Goal: Communication & Community: Participate in discussion

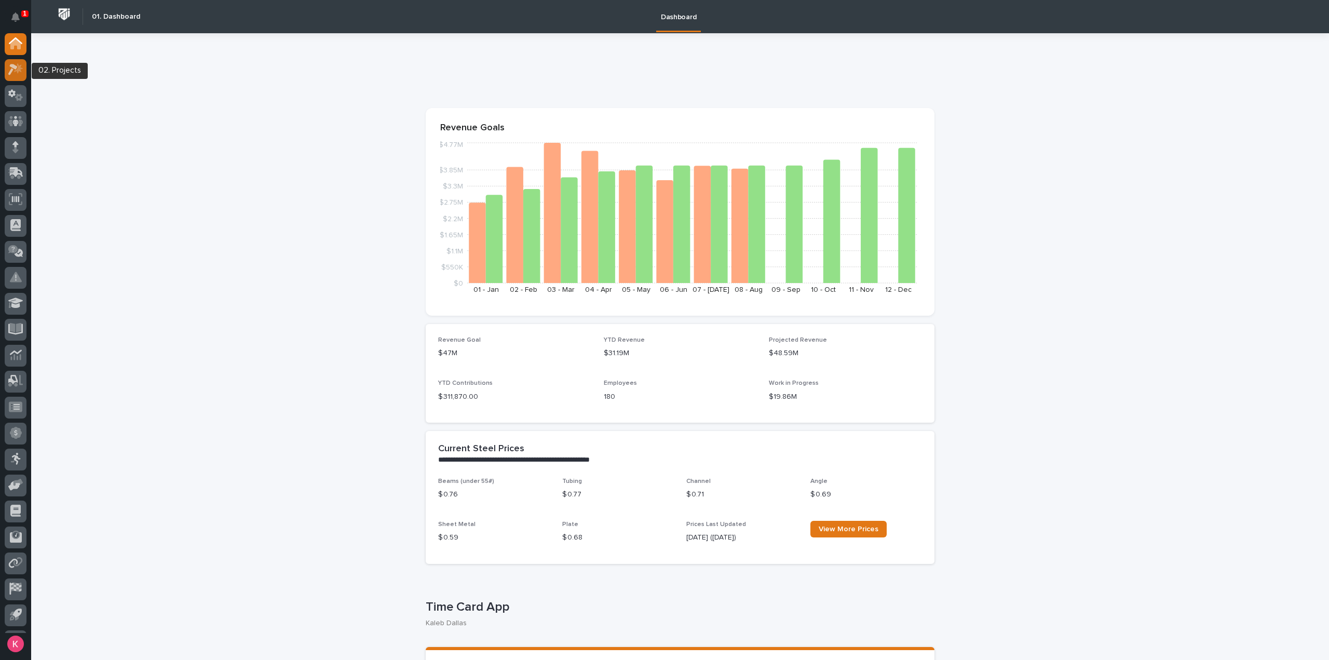
click at [12, 69] on icon at bounding box center [12, 69] width 9 height 11
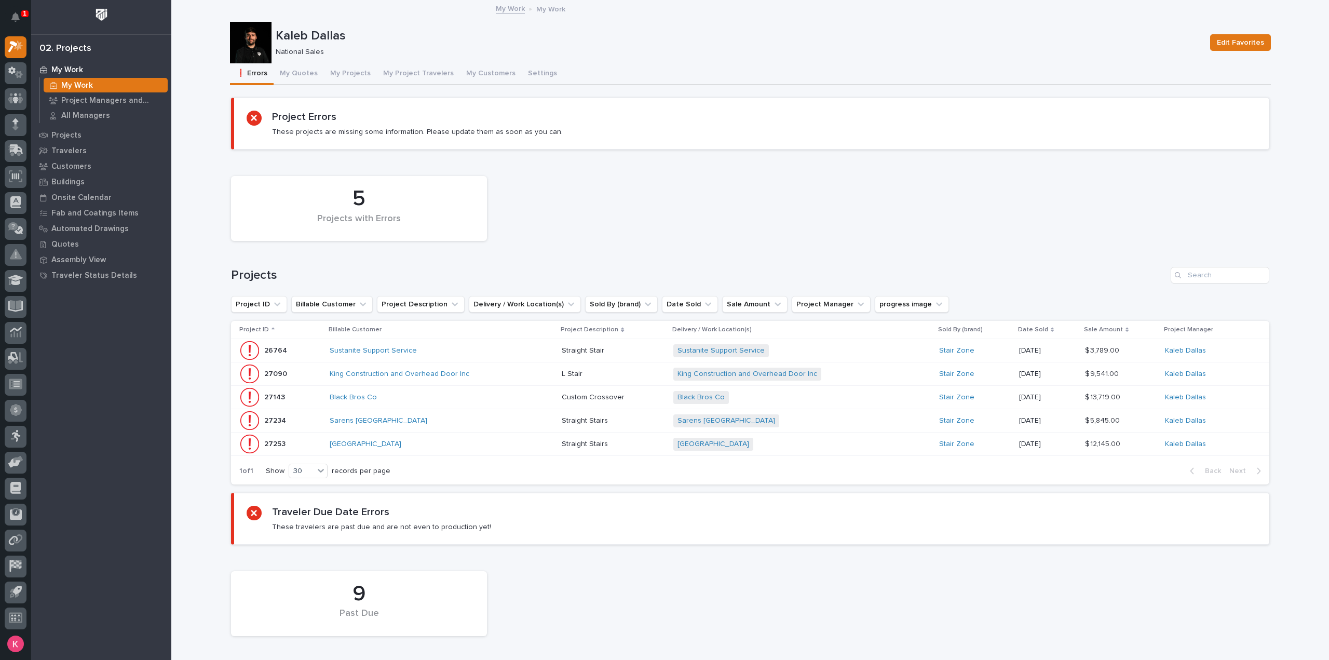
click at [328, 56] on div "Kaleb Dallas National Sales Edit Favorites" at bounding box center [750, 43] width 1041 height 42
drag, startPoint x: 330, startPoint y: 69, endPoint x: 334, endPoint y: 73, distance: 6.2
click at [330, 70] on button "My Projects" at bounding box center [350, 74] width 53 height 22
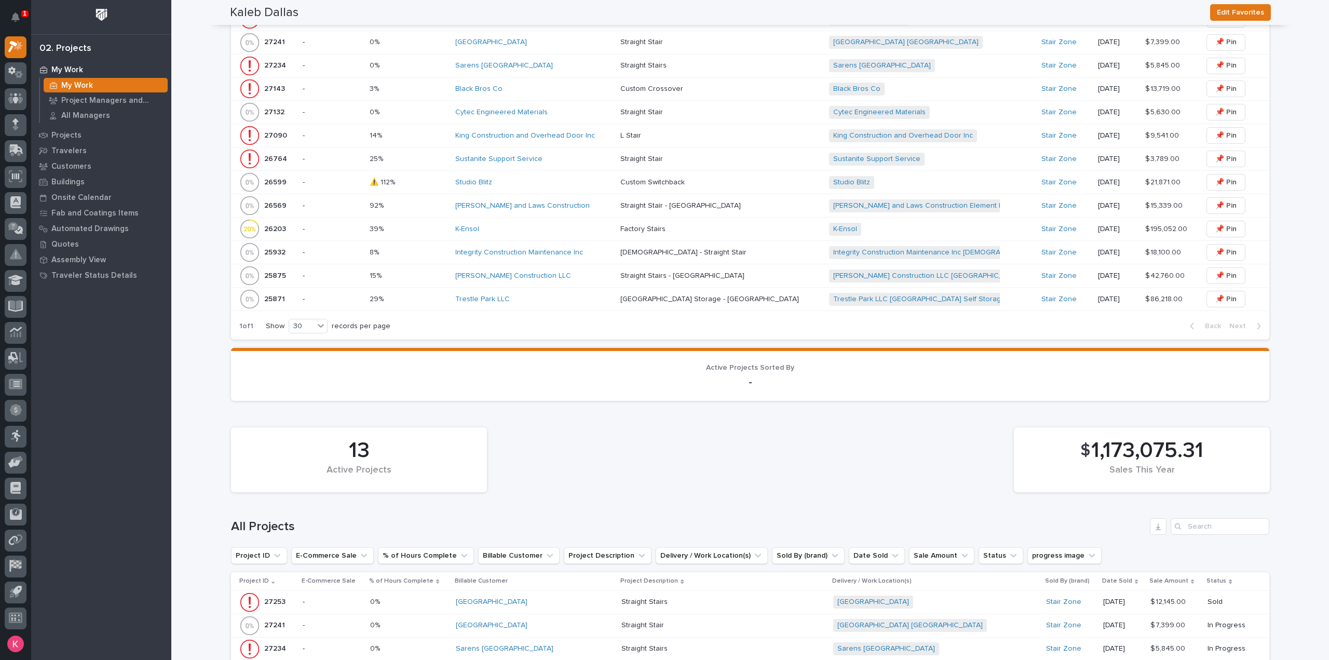
scroll to position [986, 0]
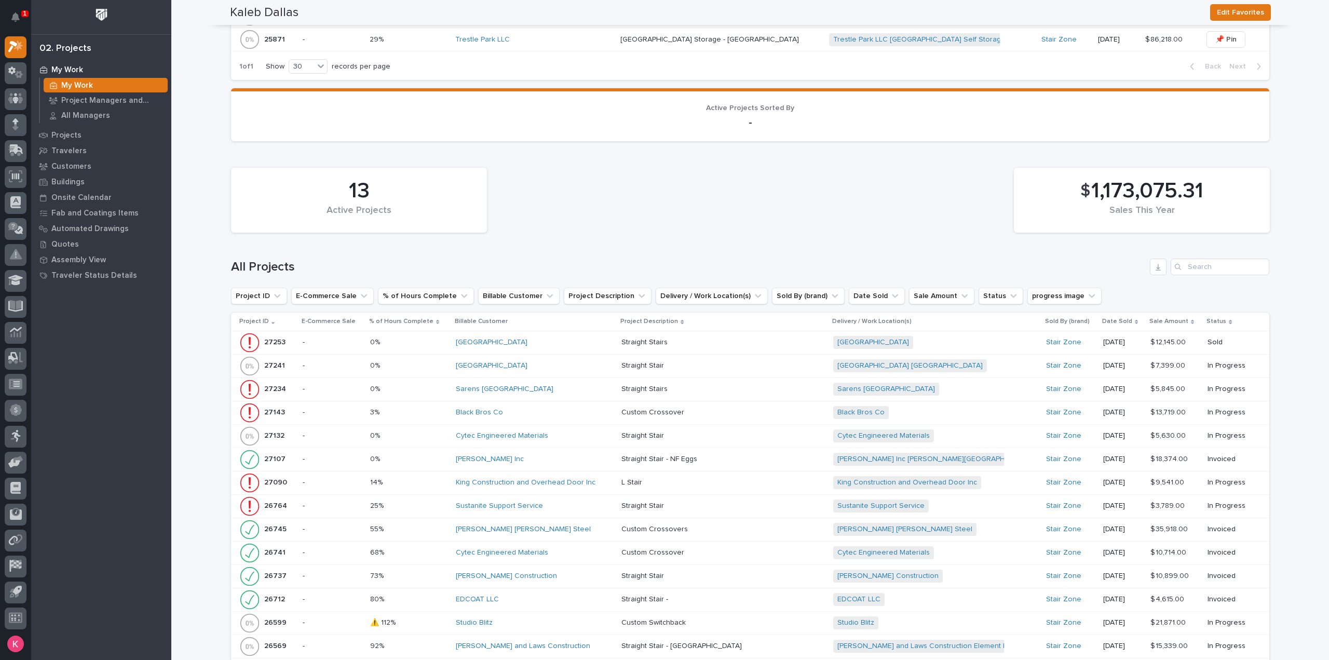
click at [570, 310] on div "[PERSON_NAME] Inc" at bounding box center [534, 459] width 157 height 9
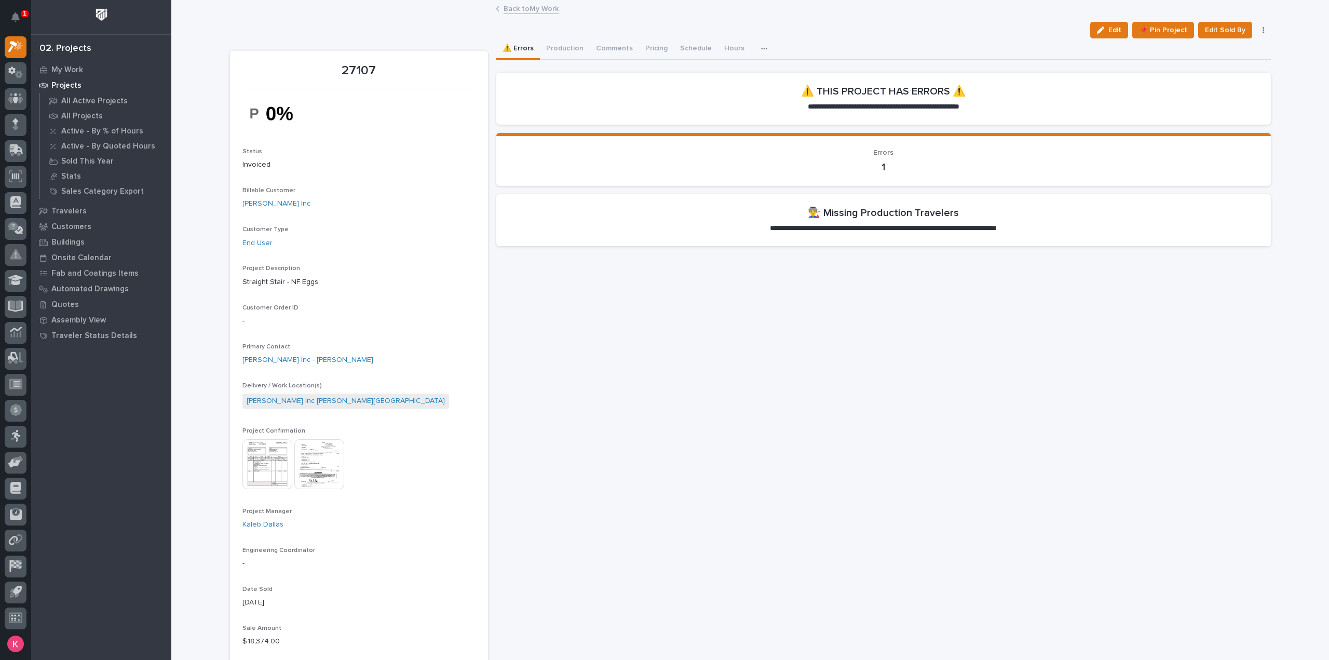
click at [321, 310] on img at bounding box center [319, 464] width 50 height 50
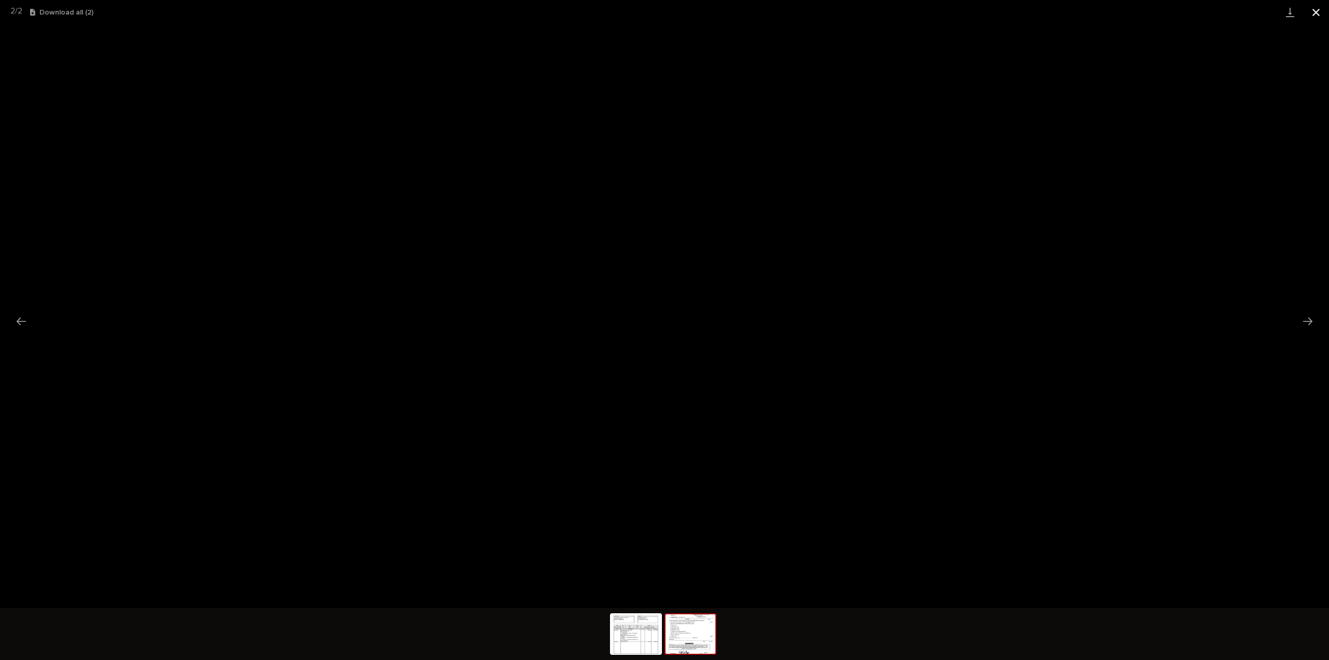
click at [663, 9] on button "Close gallery" at bounding box center [1316, 12] width 26 height 24
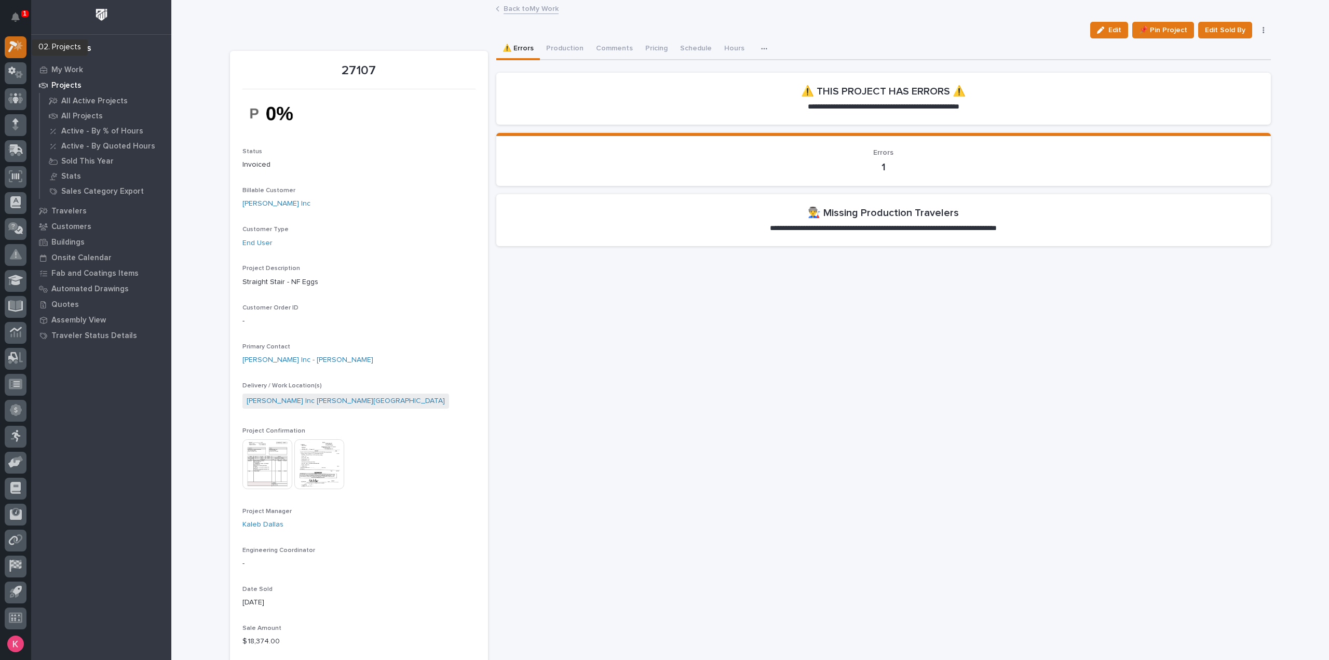
click at [7, 47] on div at bounding box center [16, 47] width 22 height 22
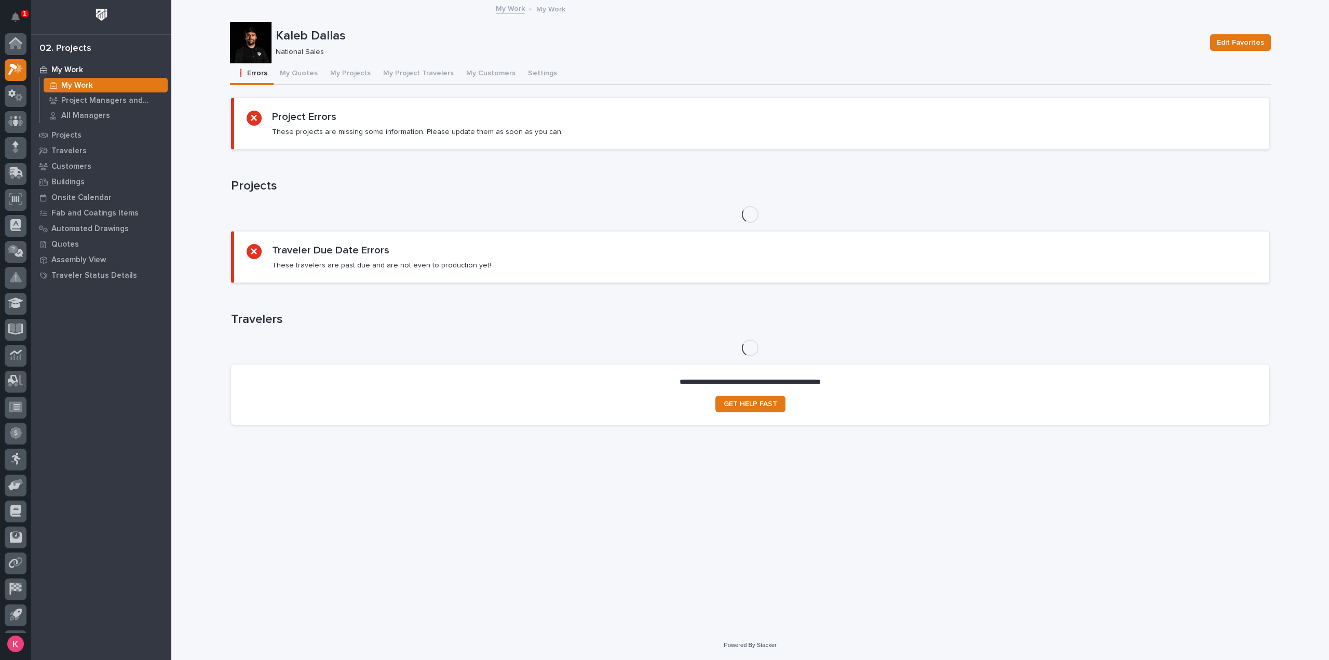
scroll to position [23, 0]
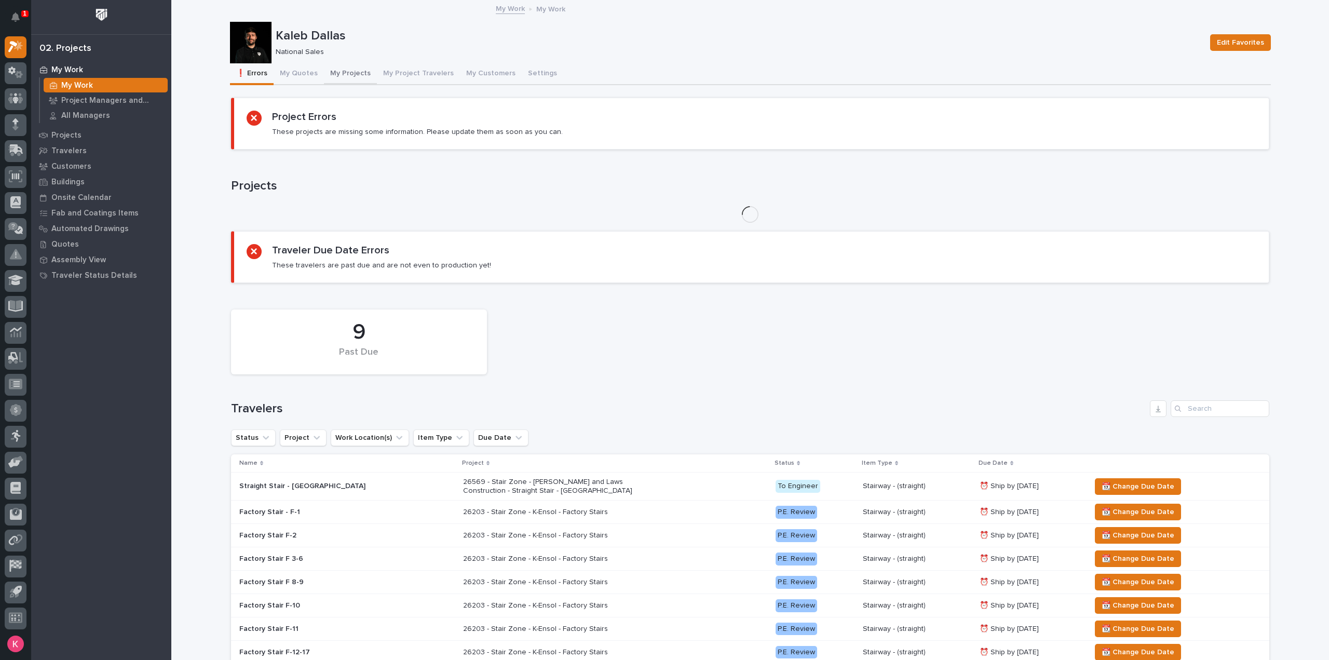
click at [339, 73] on button "My Projects" at bounding box center [350, 74] width 53 height 22
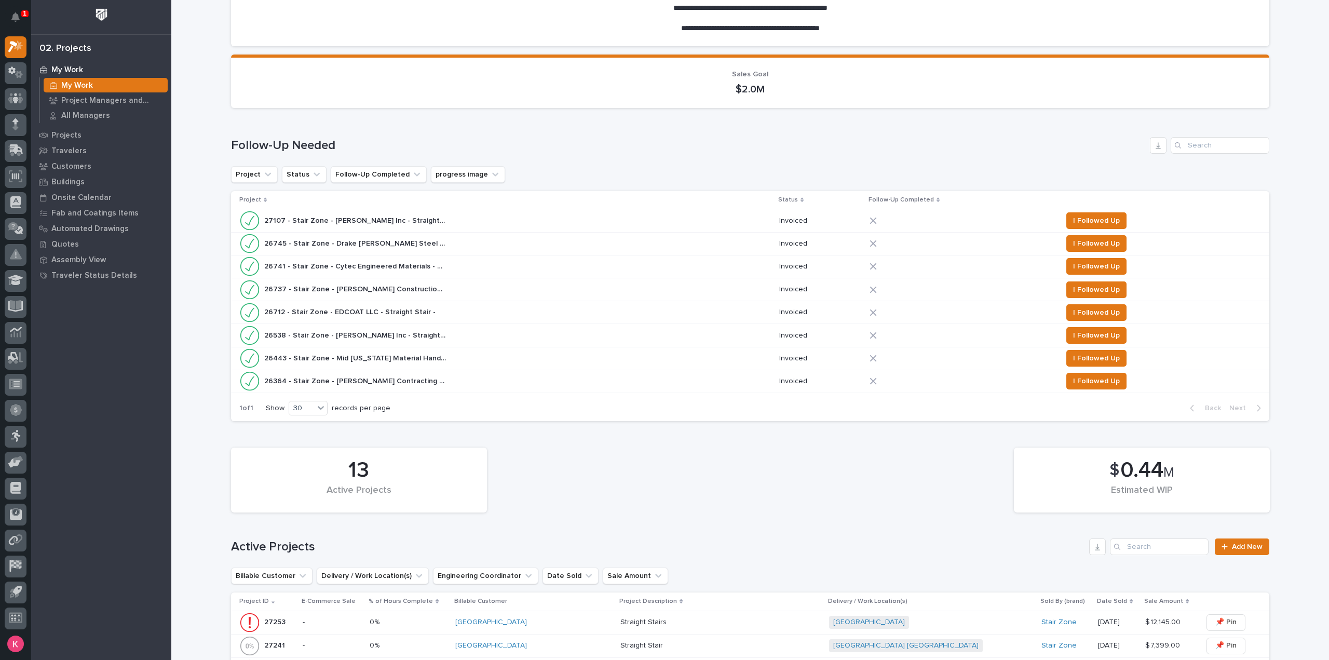
scroll to position [467, 0]
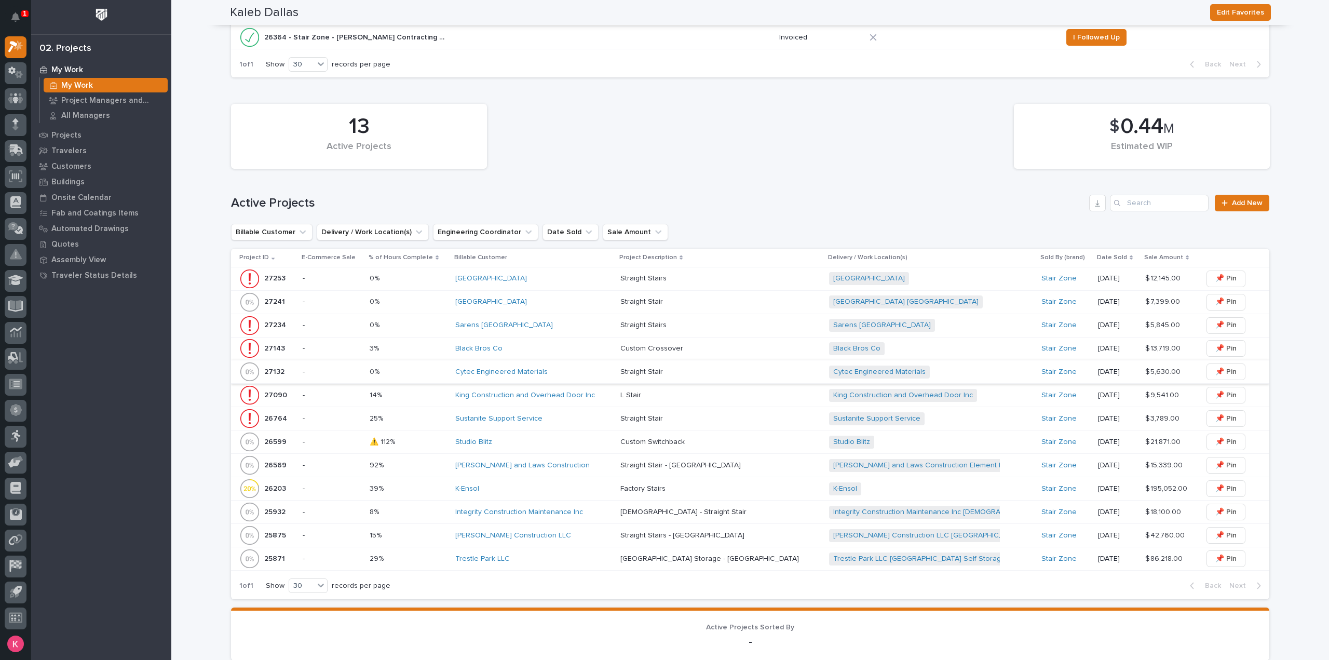
click at [528, 310] on div "Trestle Park LLC" at bounding box center [533, 558] width 157 height 9
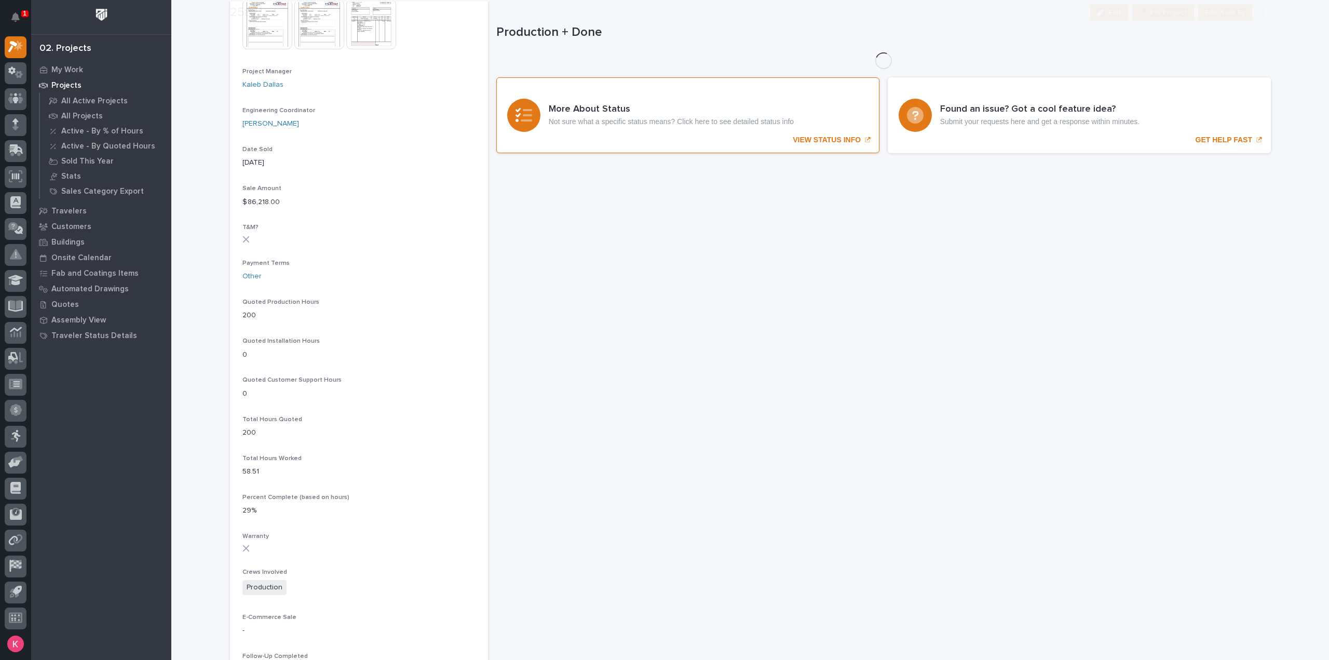
scroll to position [475, 0]
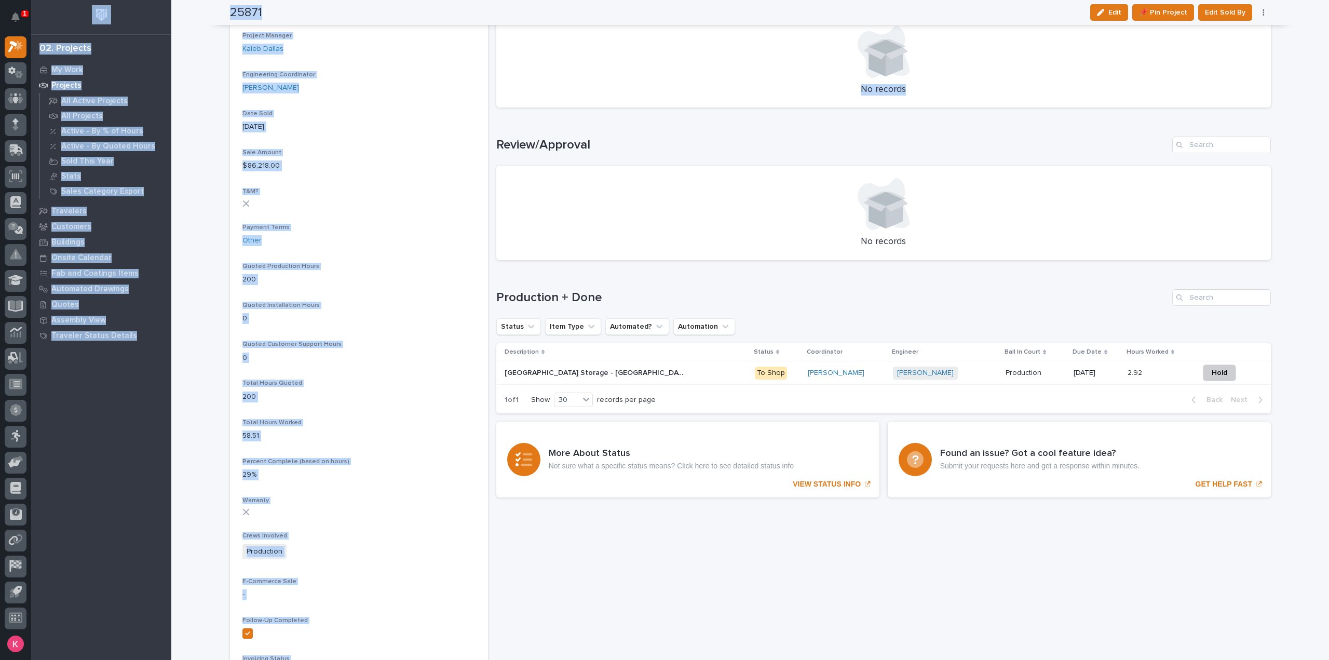
click at [663, 66] on html "1 My Settings Log Out 02. Projects My Work Projects All Active Projects All Pro…" at bounding box center [664, 330] width 1329 height 660
click at [663, 310] on div "Sorry, there was an error saving your record. Please try again. Please fill out…" at bounding box center [883, 208] width 774 height 1290
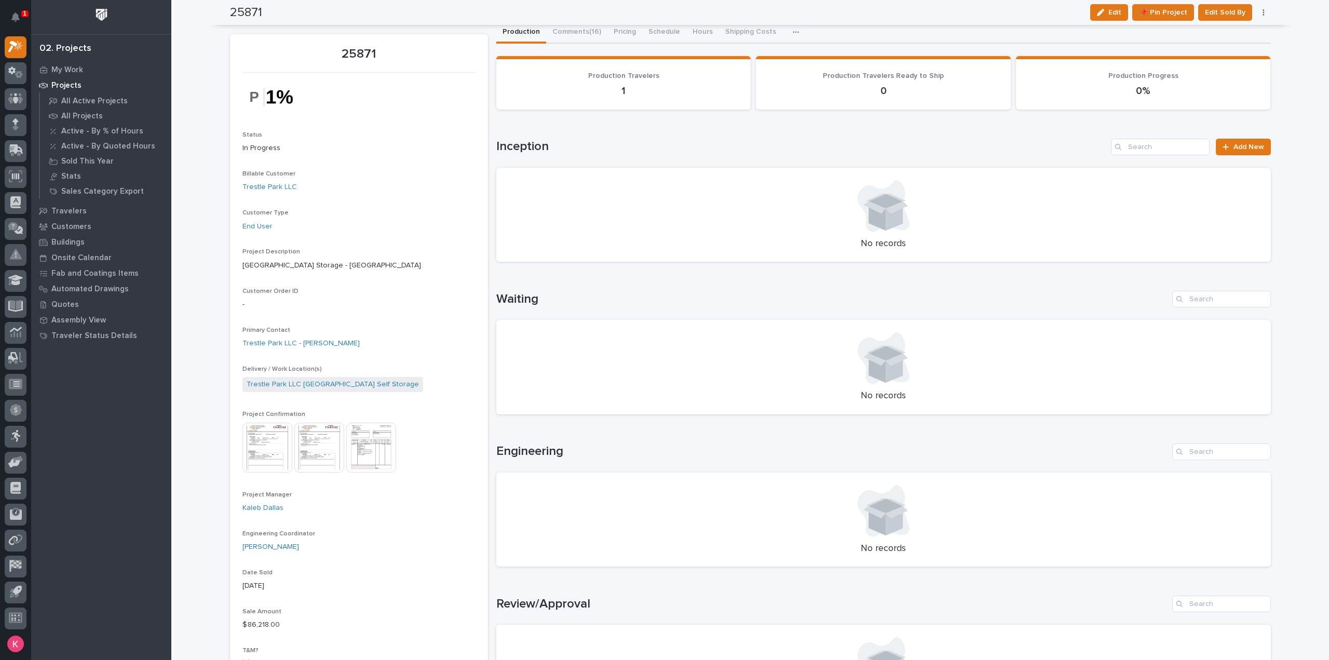
scroll to position [0, 0]
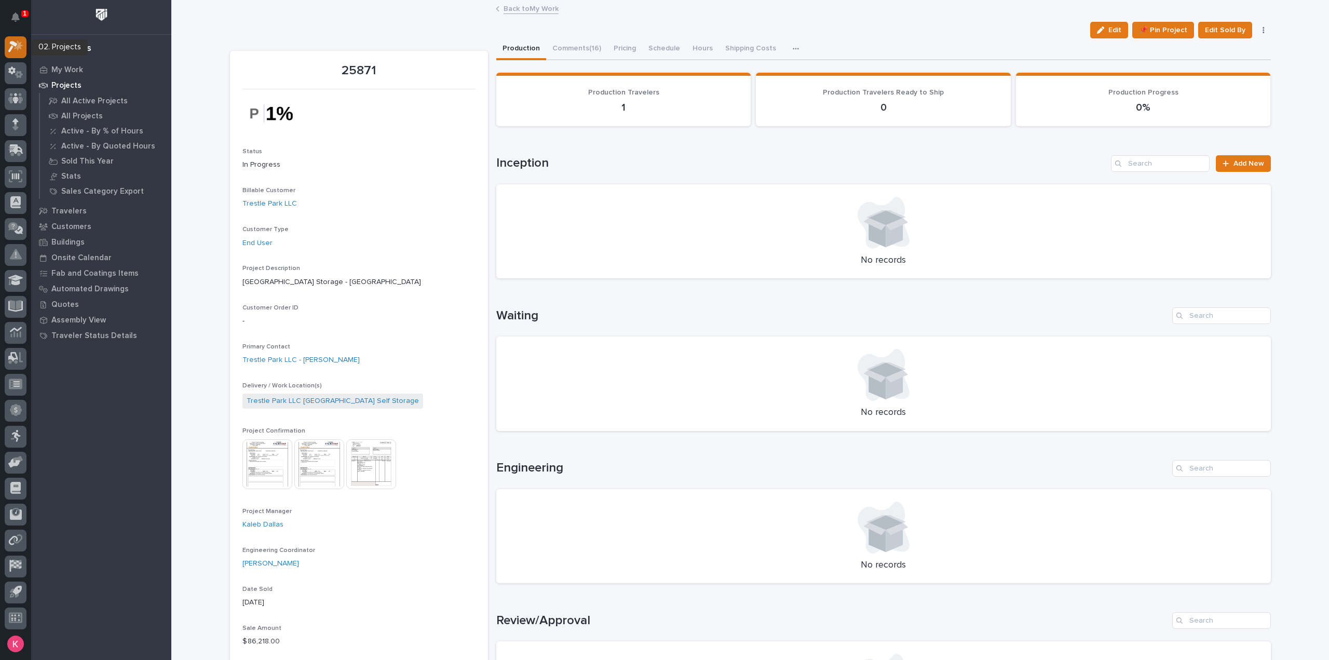
click at [22, 51] on icon at bounding box center [15, 46] width 15 height 12
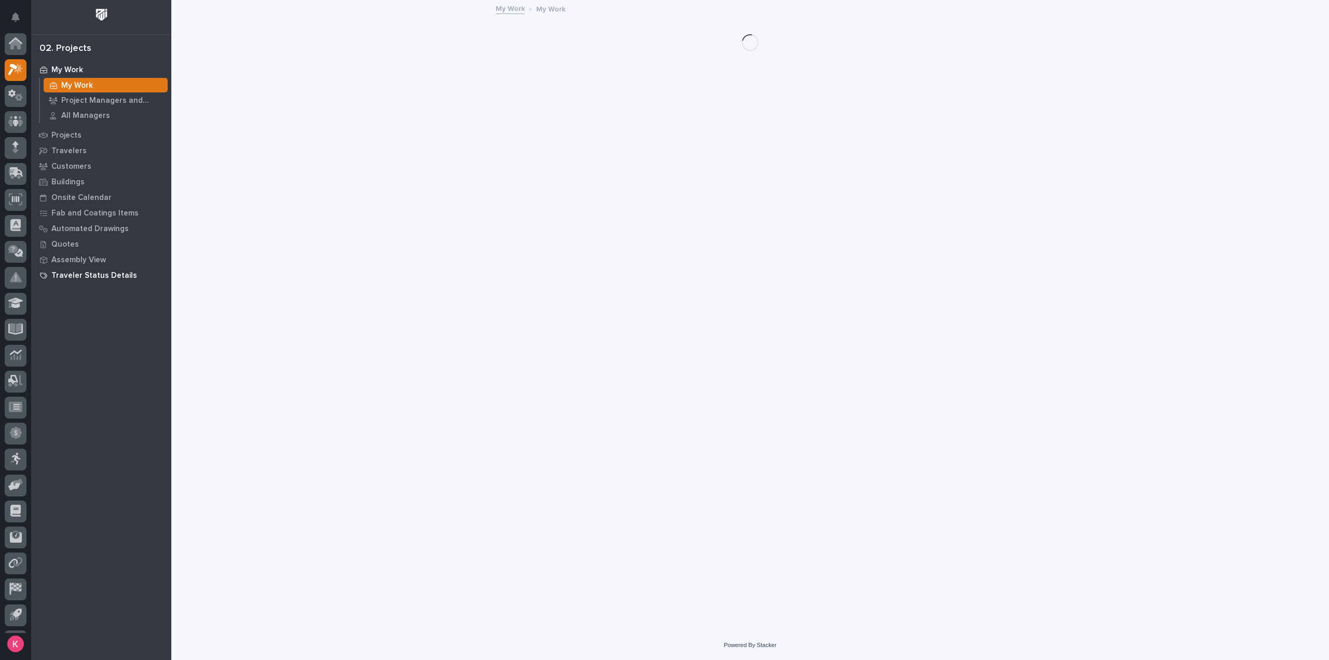
scroll to position [23, 0]
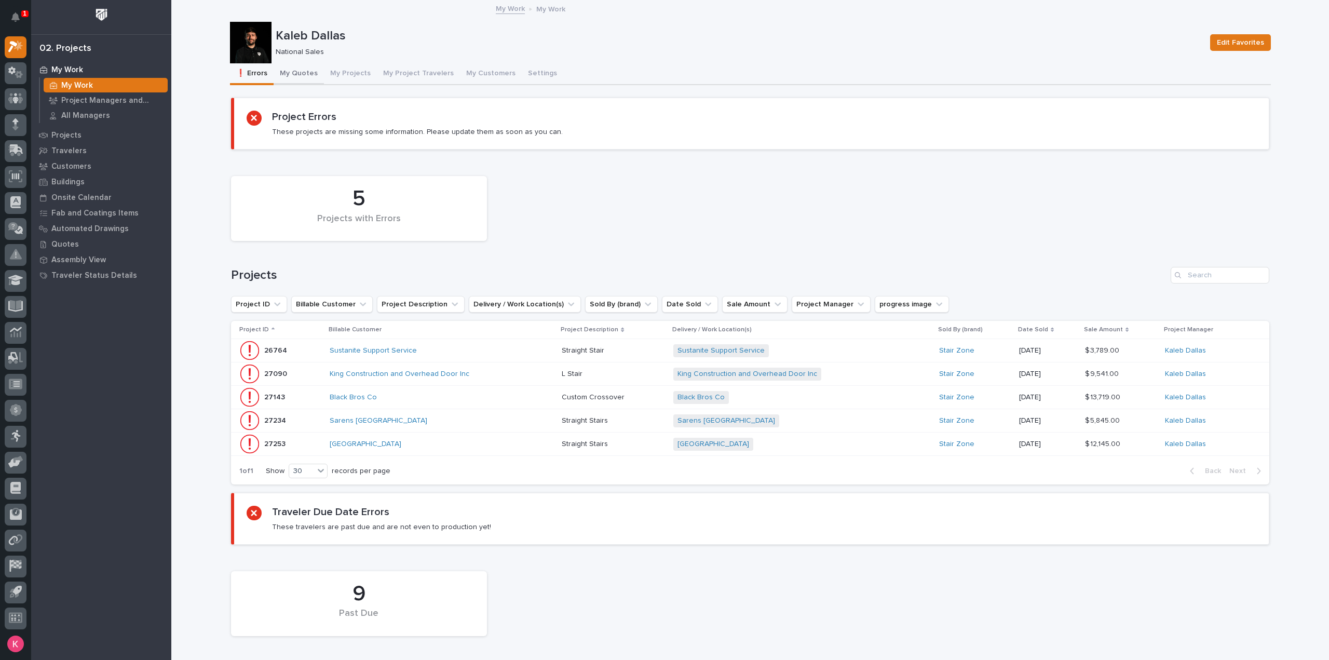
click at [293, 80] on button "My Quotes" at bounding box center [299, 74] width 50 height 22
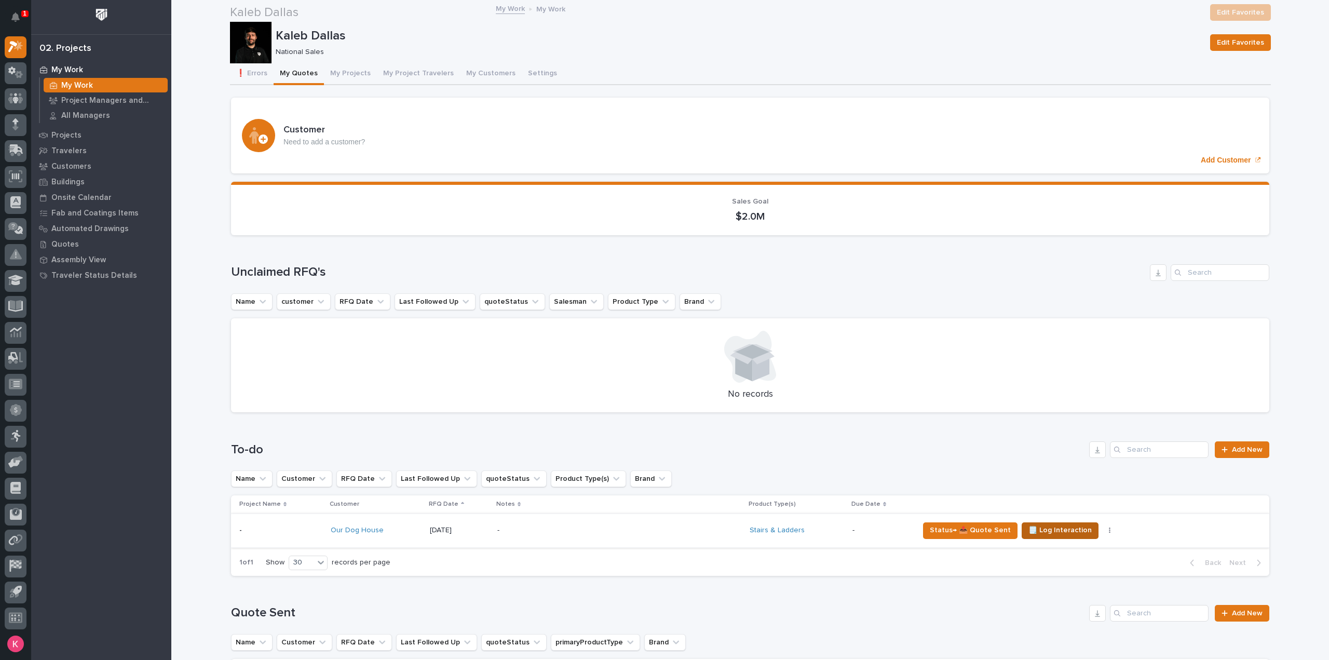
scroll to position [156, 0]
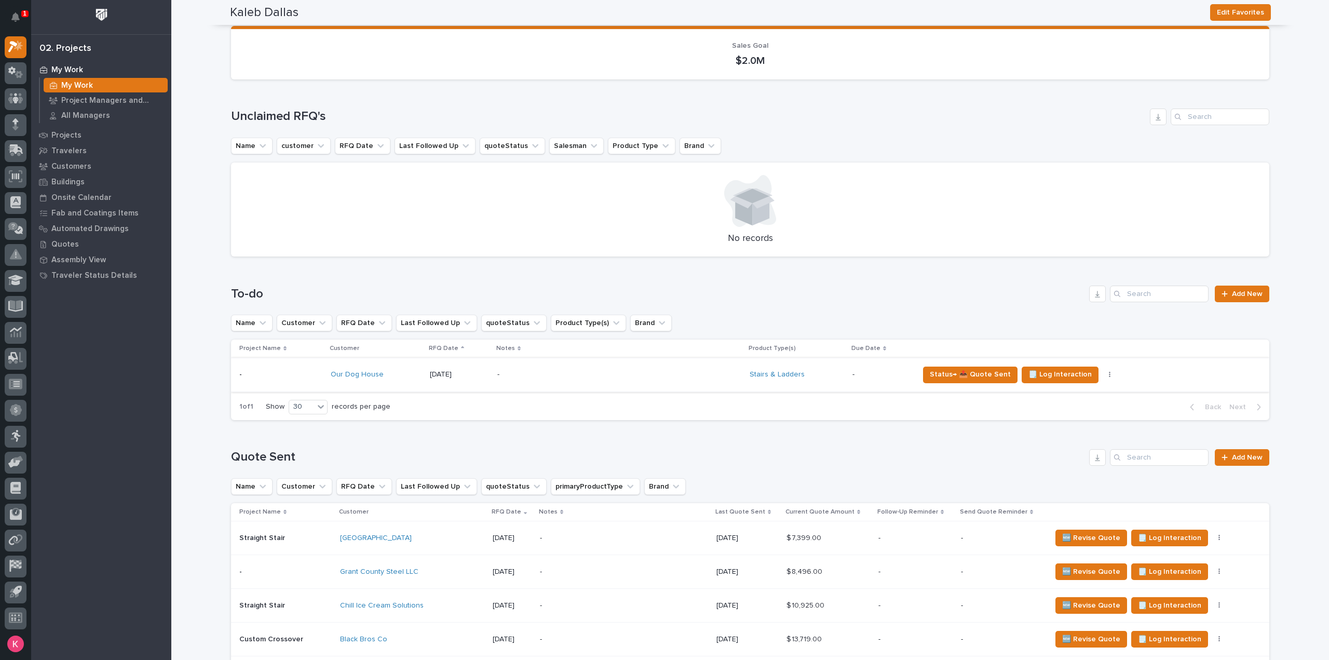
click at [663, 310] on button "button" at bounding box center [1109, 374] width 15 height 7
click at [663, 310] on span "Status→ ❌ PWI Declined" at bounding box center [1061, 395] width 81 height 12
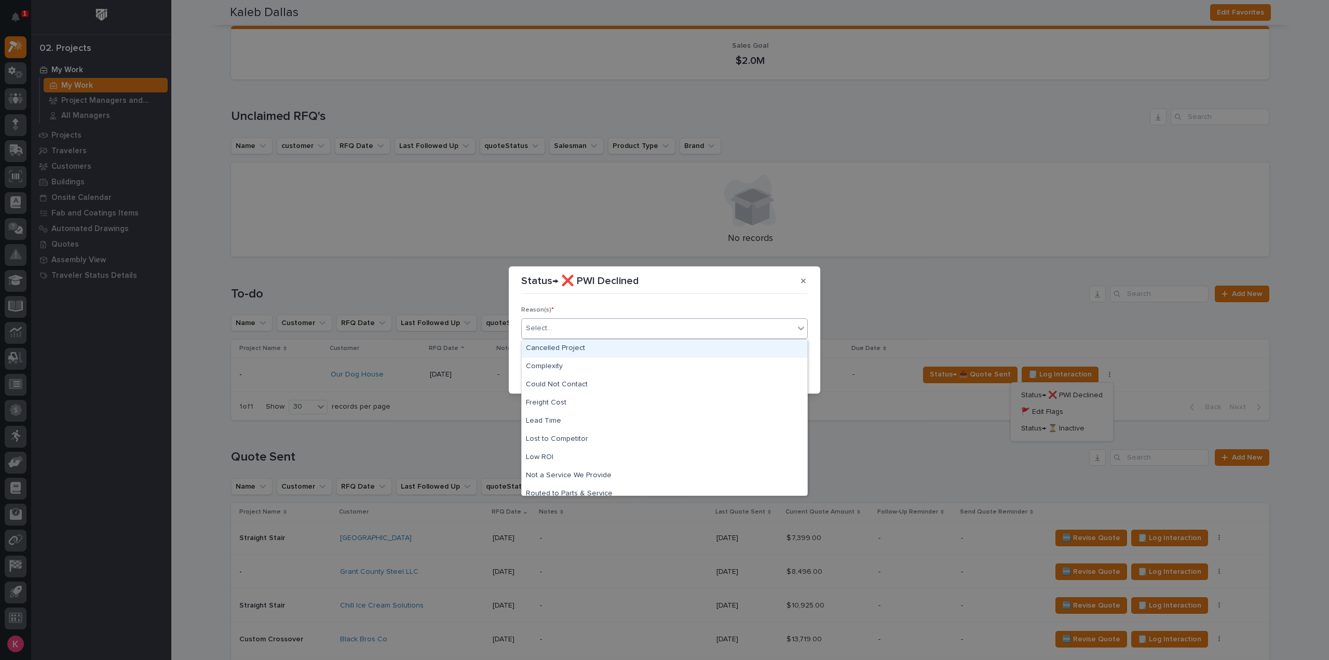
click at [572, 310] on div "Select..." at bounding box center [658, 328] width 272 height 17
click at [582, 310] on div "Could Not Contact" at bounding box center [664, 385] width 285 height 18
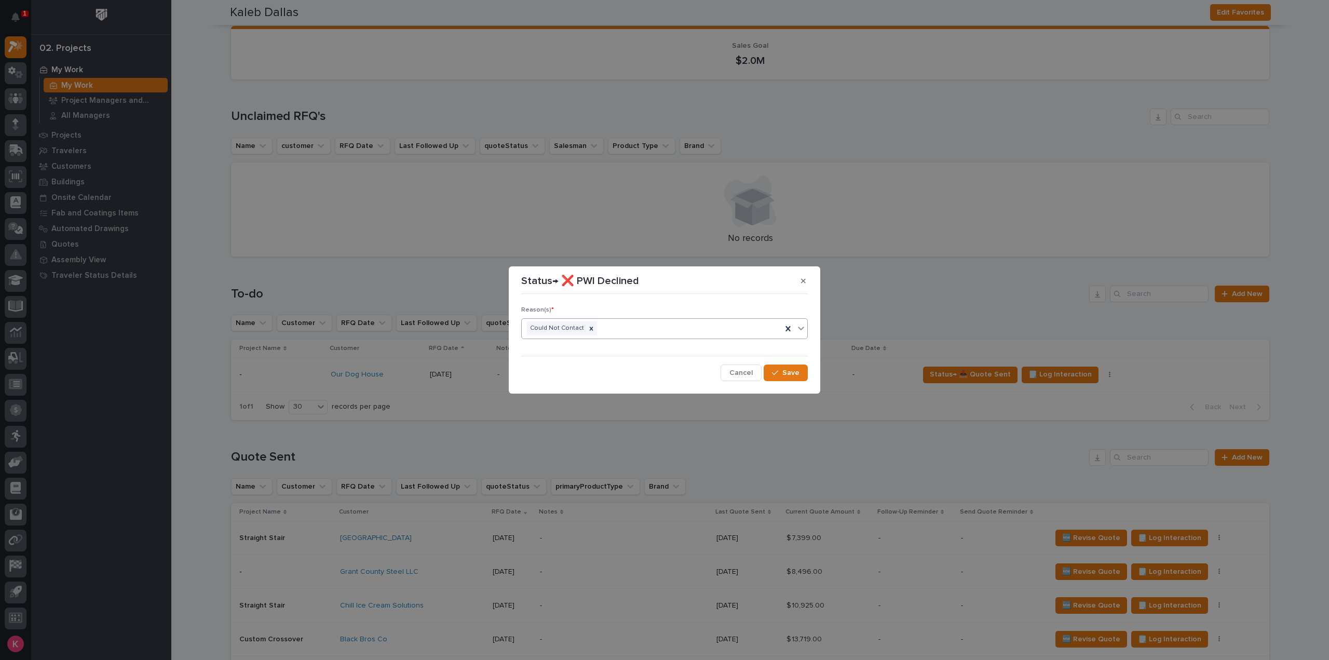
click at [663, 310] on section "Status→ ❌ PWI Declined Reason(s) * option Could Not Contact, selected. 0 result…" at bounding box center [664, 329] width 311 height 127
click at [663, 310] on span "Save" at bounding box center [790, 372] width 17 height 9
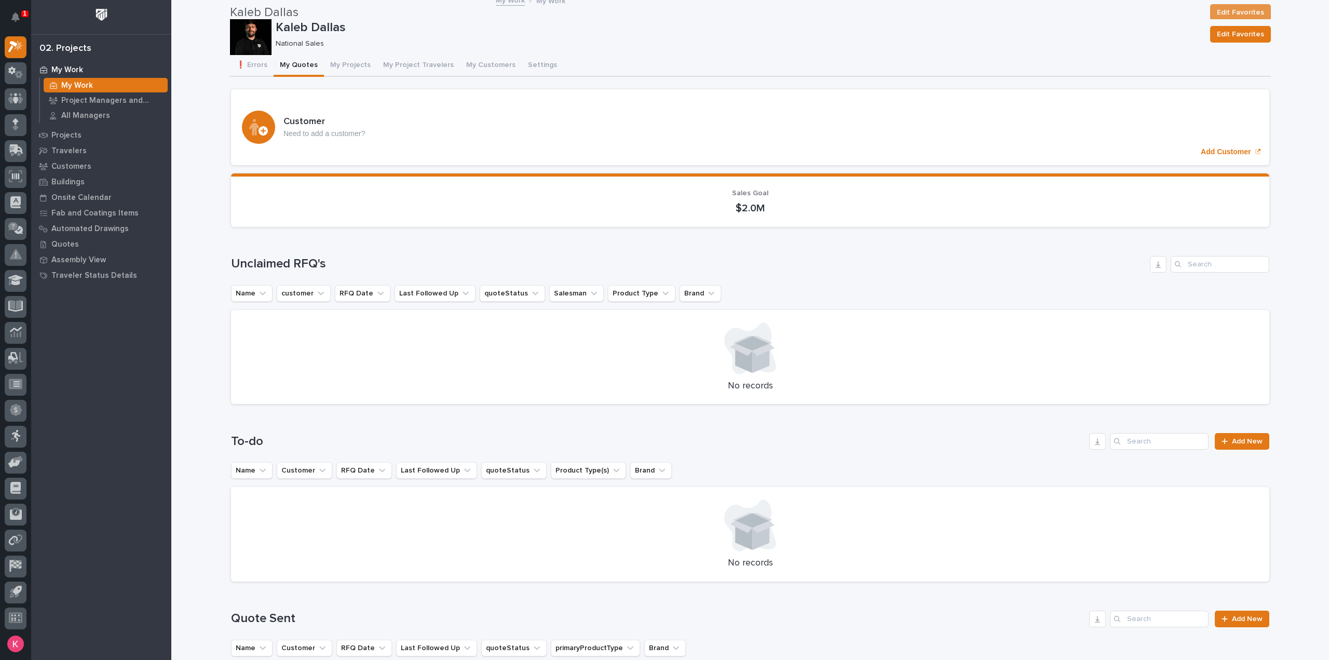
scroll to position [0, 0]
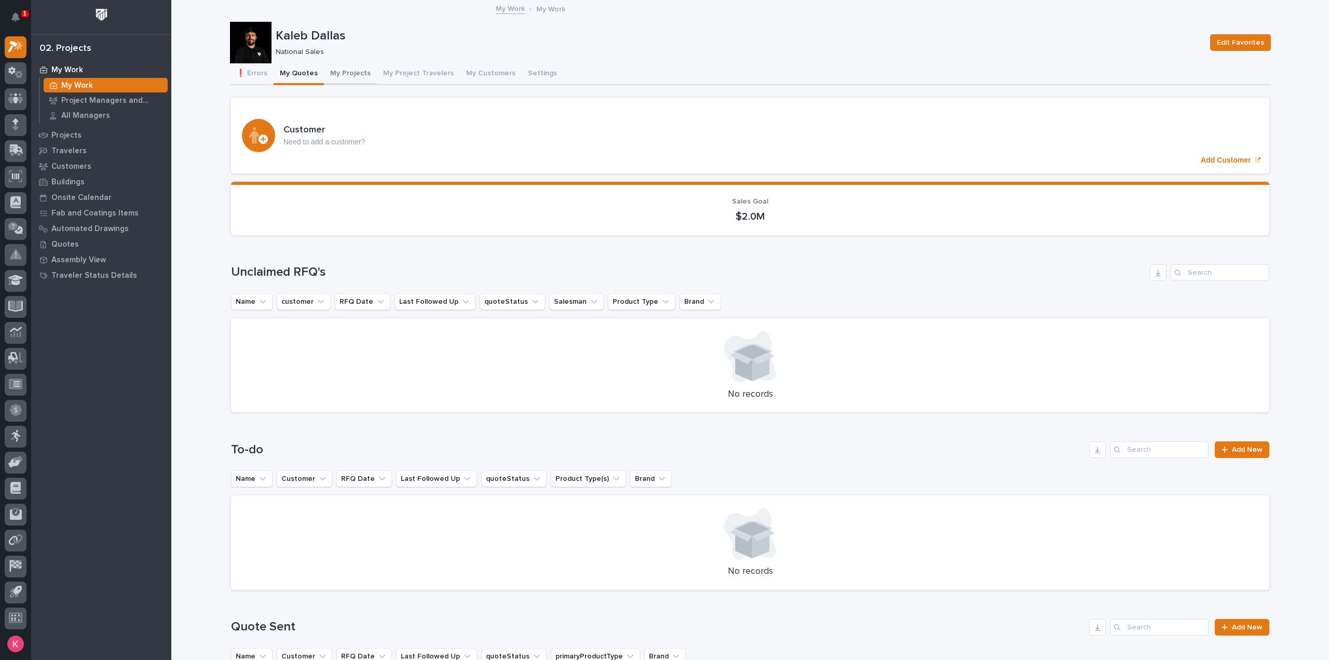
click at [324, 72] on button "My Projects" at bounding box center [350, 74] width 53 height 22
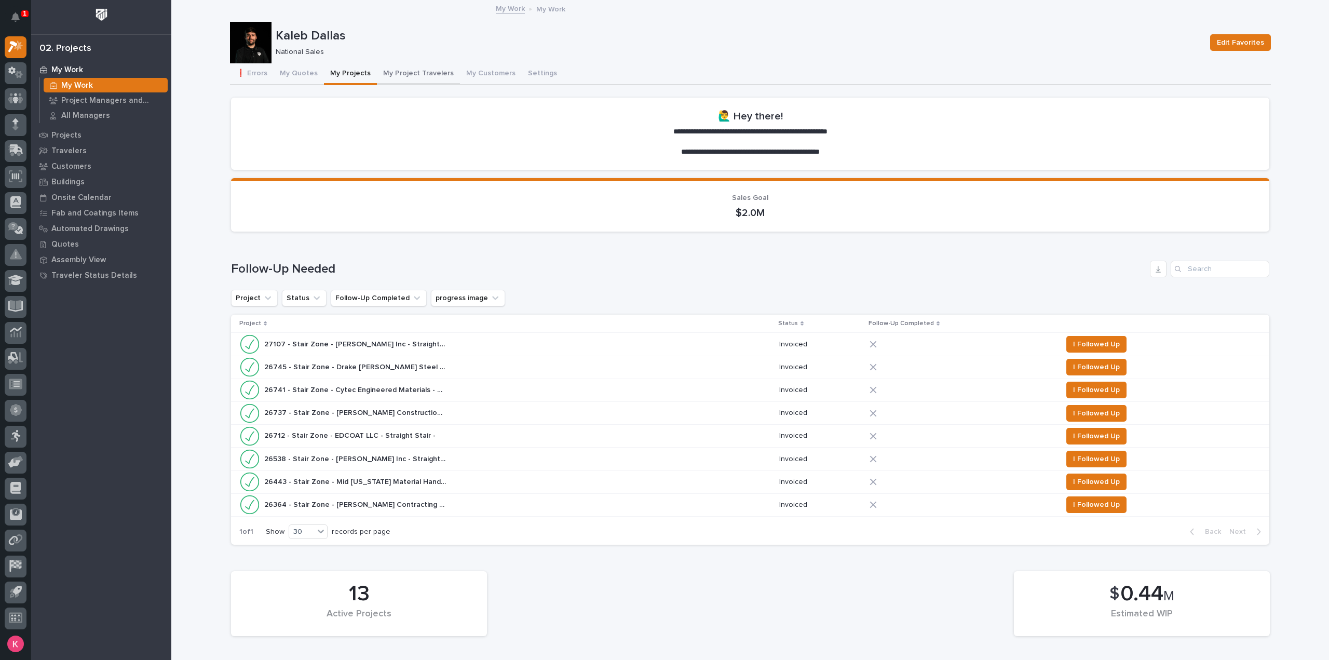
click at [406, 69] on button "My Project Travelers" at bounding box center [418, 74] width 83 height 22
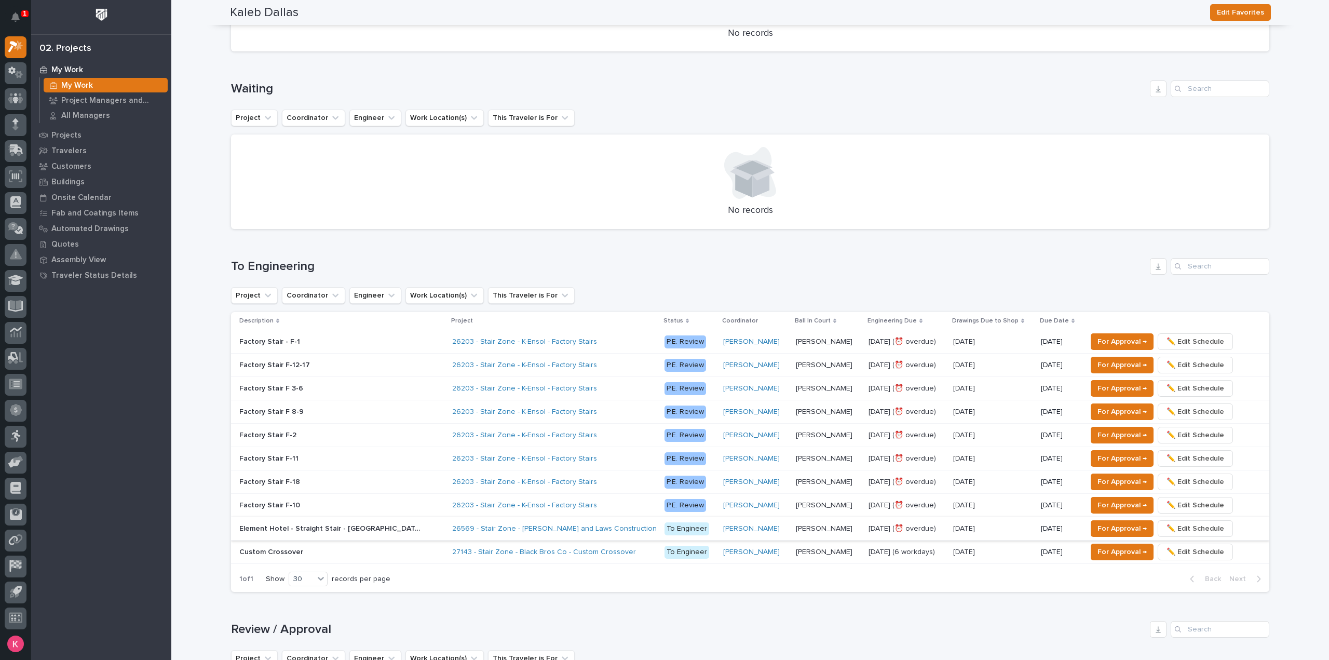
scroll to position [311, 0]
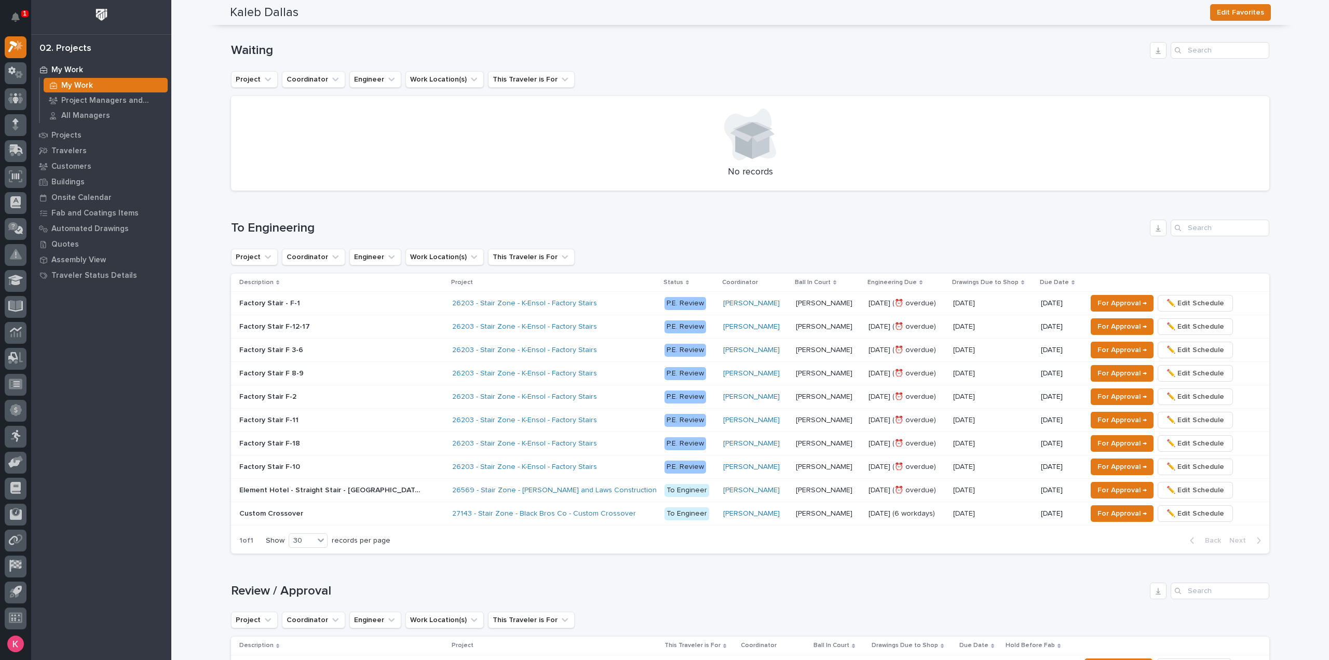
click at [390, 310] on div "Element Hotel - Straight Stair - Bainbridge Element Hotel - Straight Stair - [G…" at bounding box center [341, 490] width 204 height 17
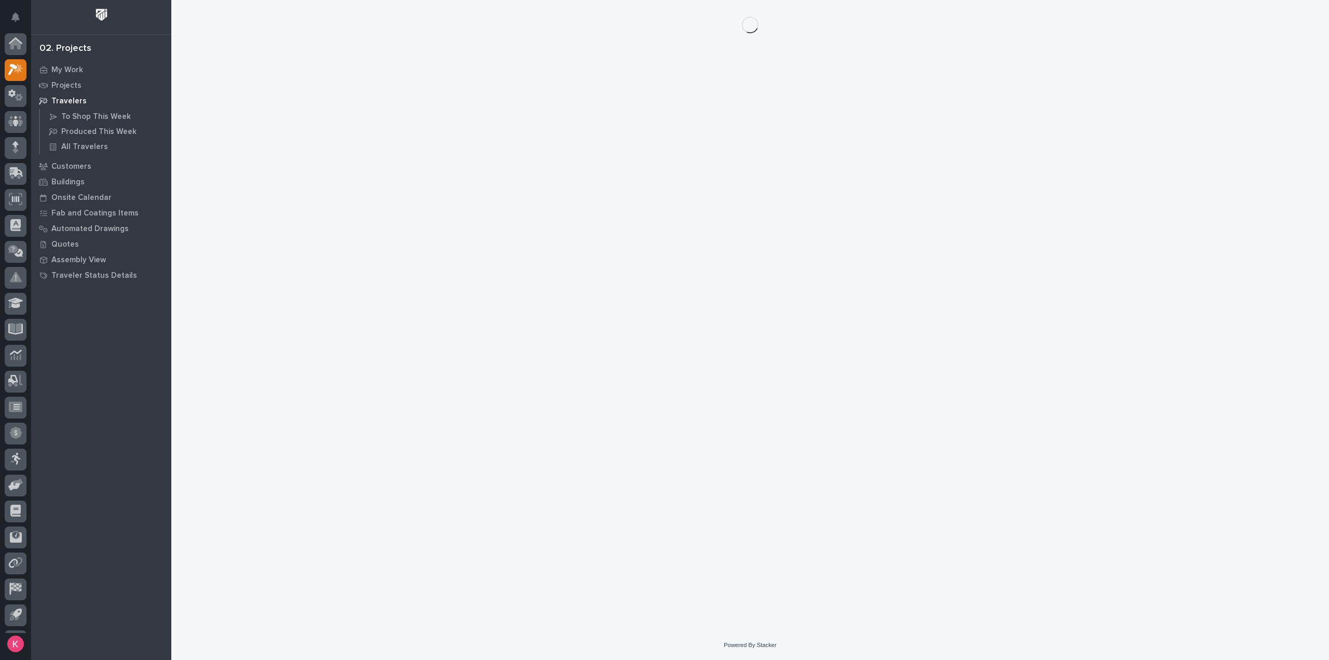
scroll to position [23, 0]
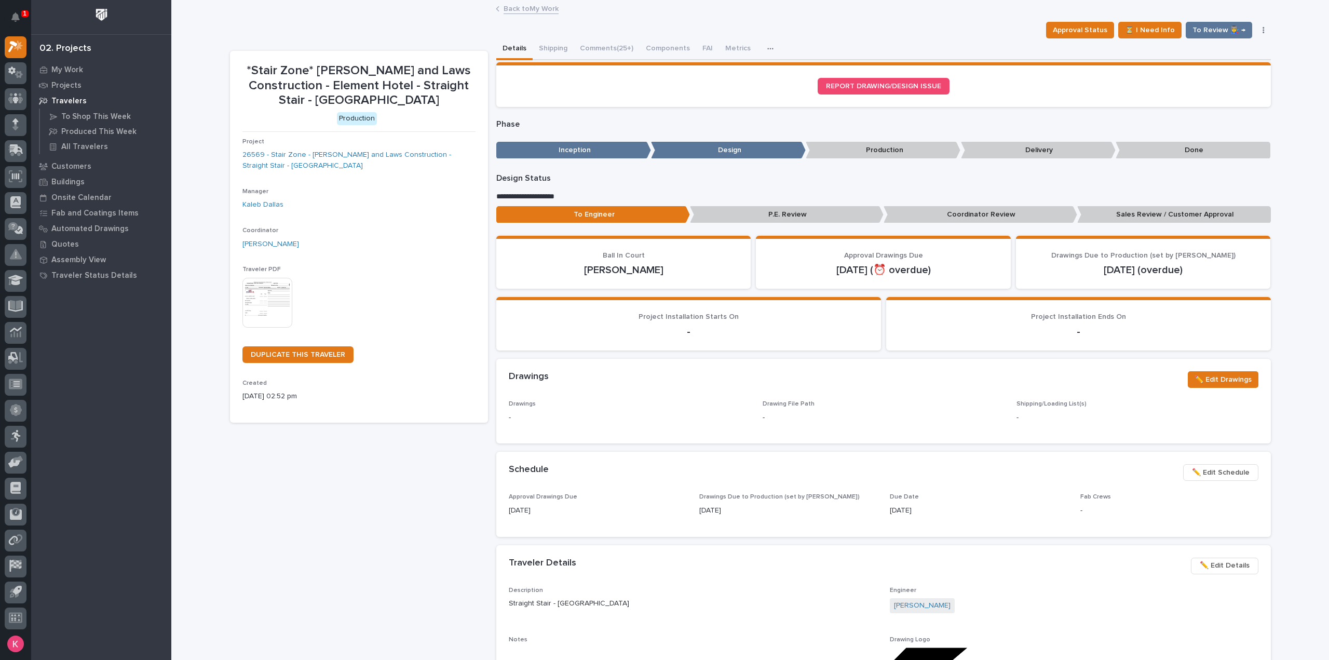
click at [591, 48] on button "Comments (25+)" at bounding box center [607, 49] width 66 height 22
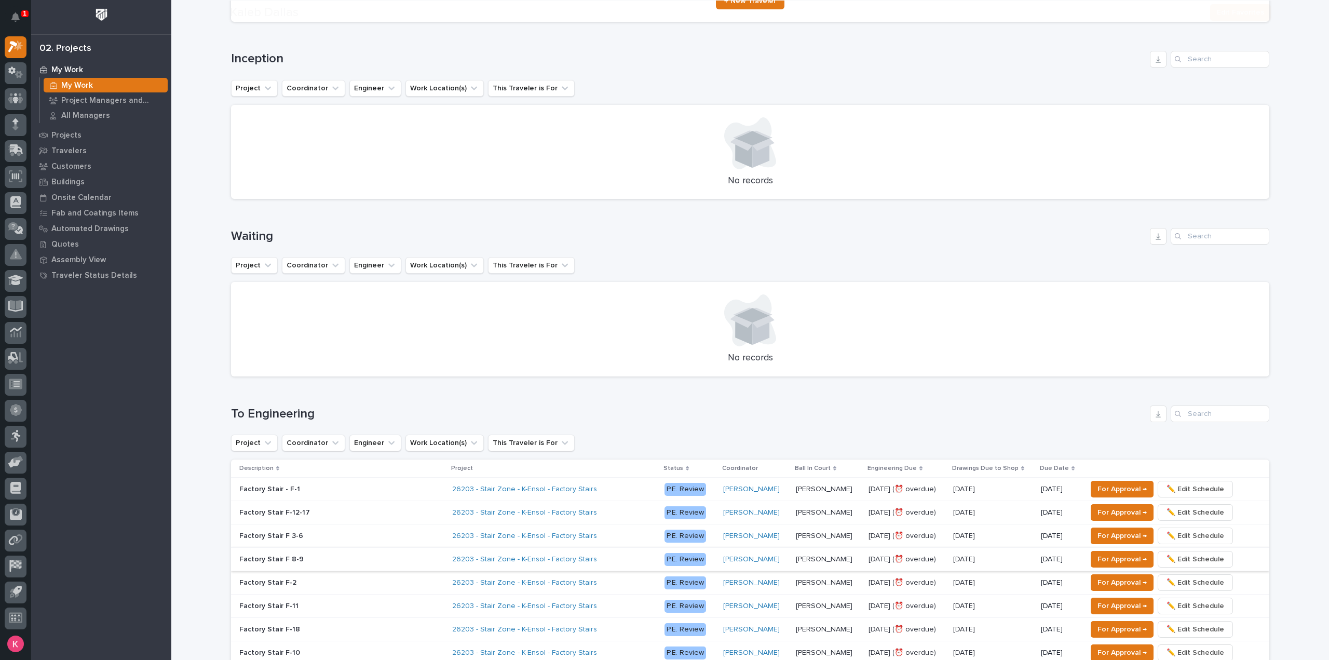
scroll to position [363, 0]
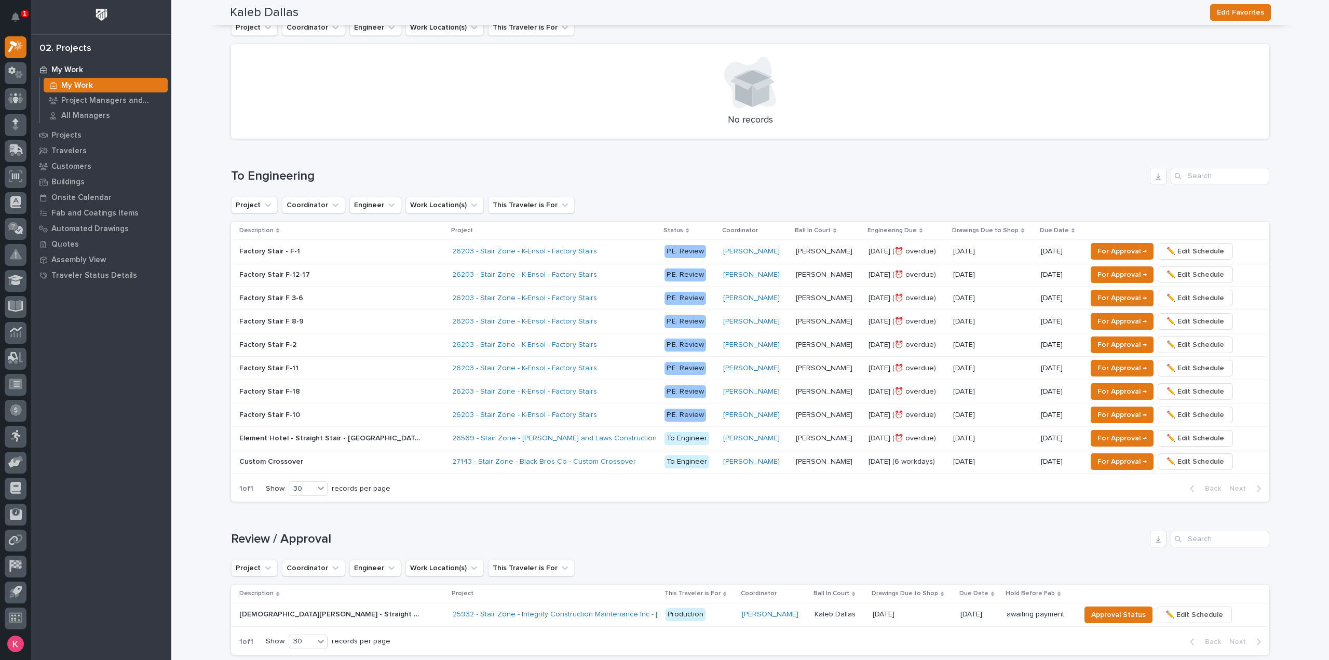
click at [584, 310] on div "27143 - Stair Zone - Black Bros Co - Custom Crossover" at bounding box center [543, 461] width 182 height 9
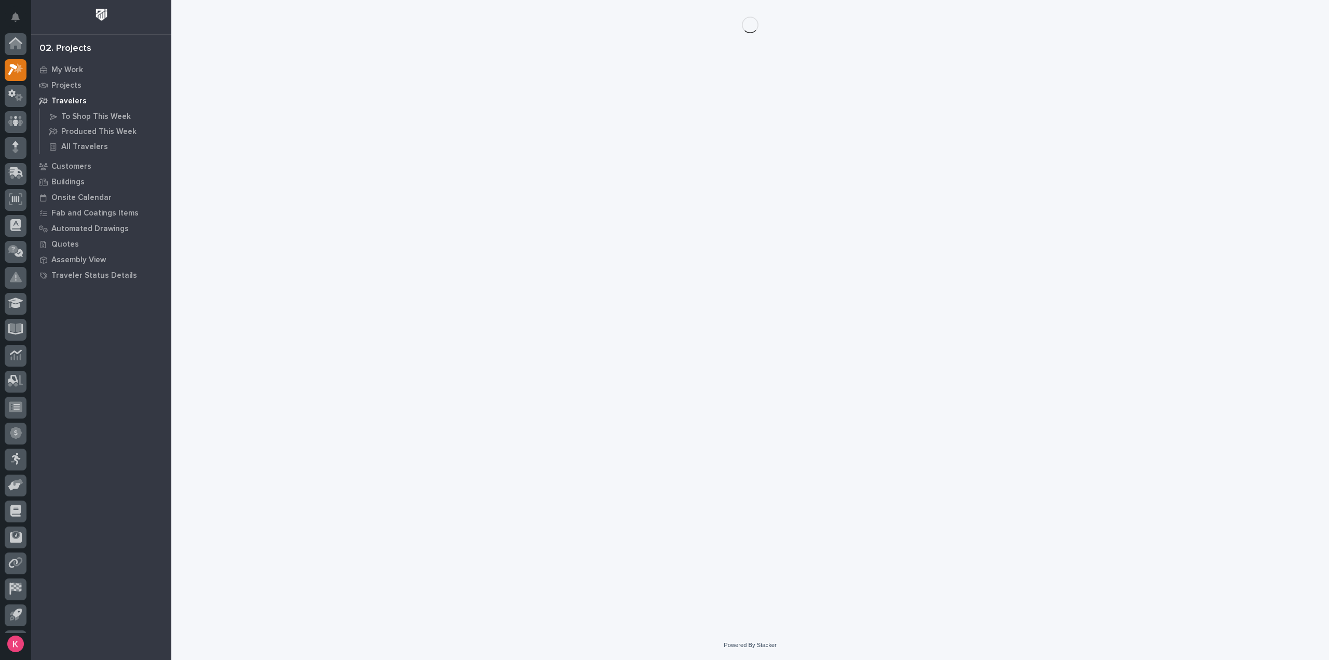
scroll to position [23, 0]
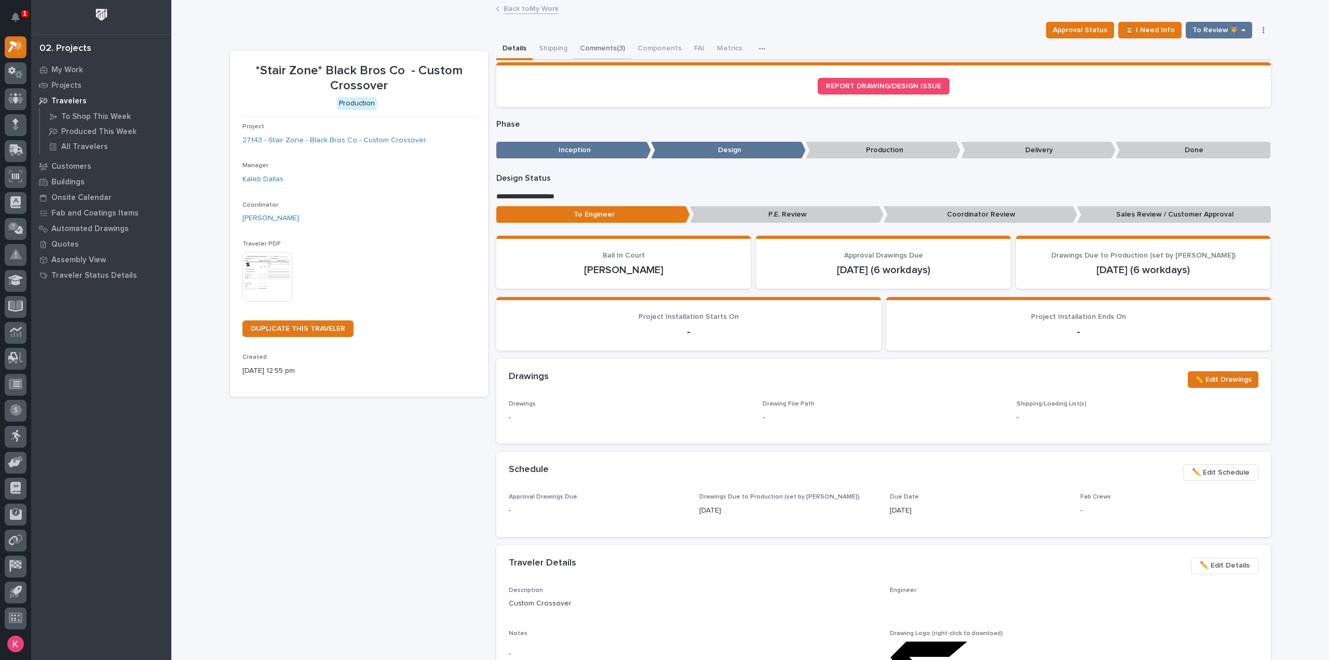
click at [584, 52] on button "Comments (3)" at bounding box center [603, 49] width 58 height 22
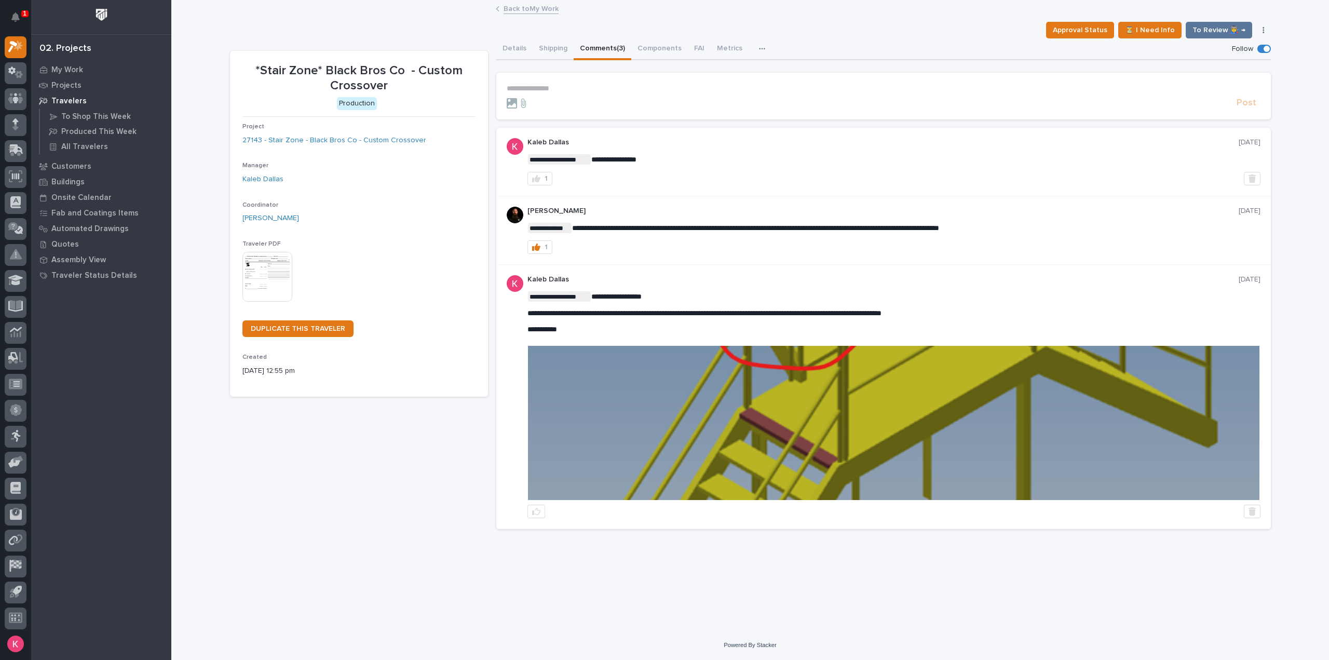
click at [587, 47] on button "Comments (3)" at bounding box center [603, 49] width 58 height 22
click at [663, 310] on img at bounding box center [893, 423] width 731 height 154
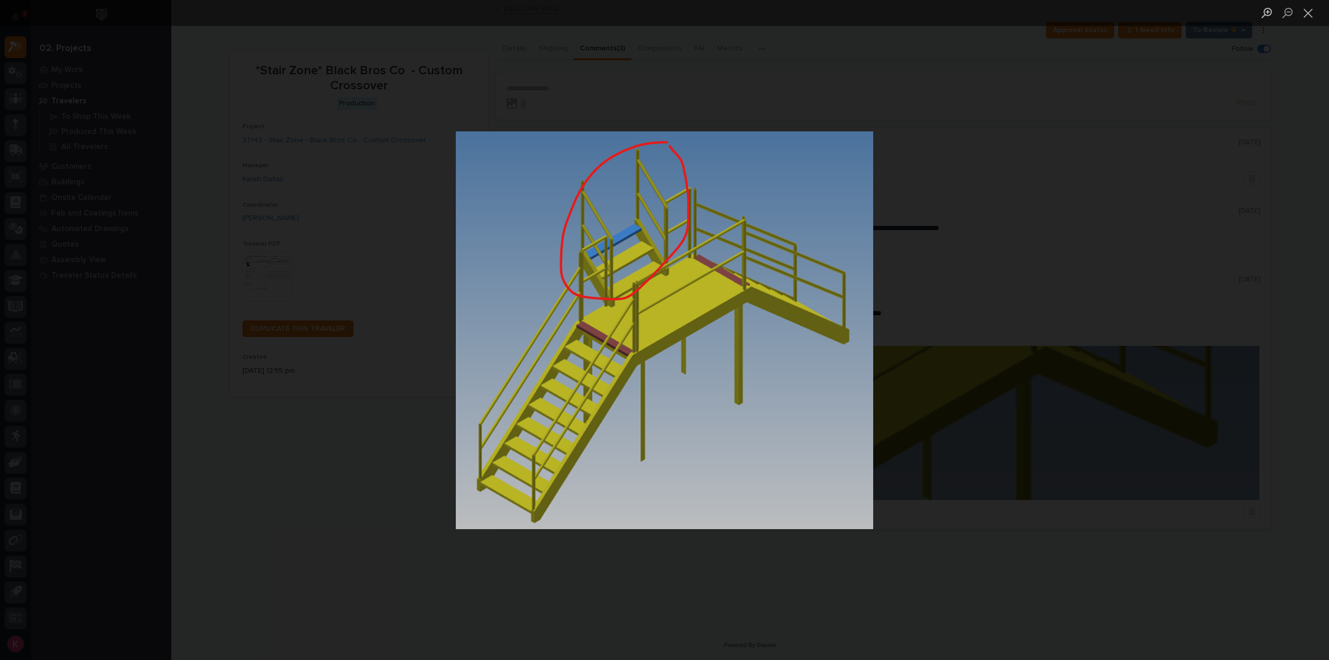
click at [663, 200] on div "Lightbox" at bounding box center [664, 330] width 1329 height 660
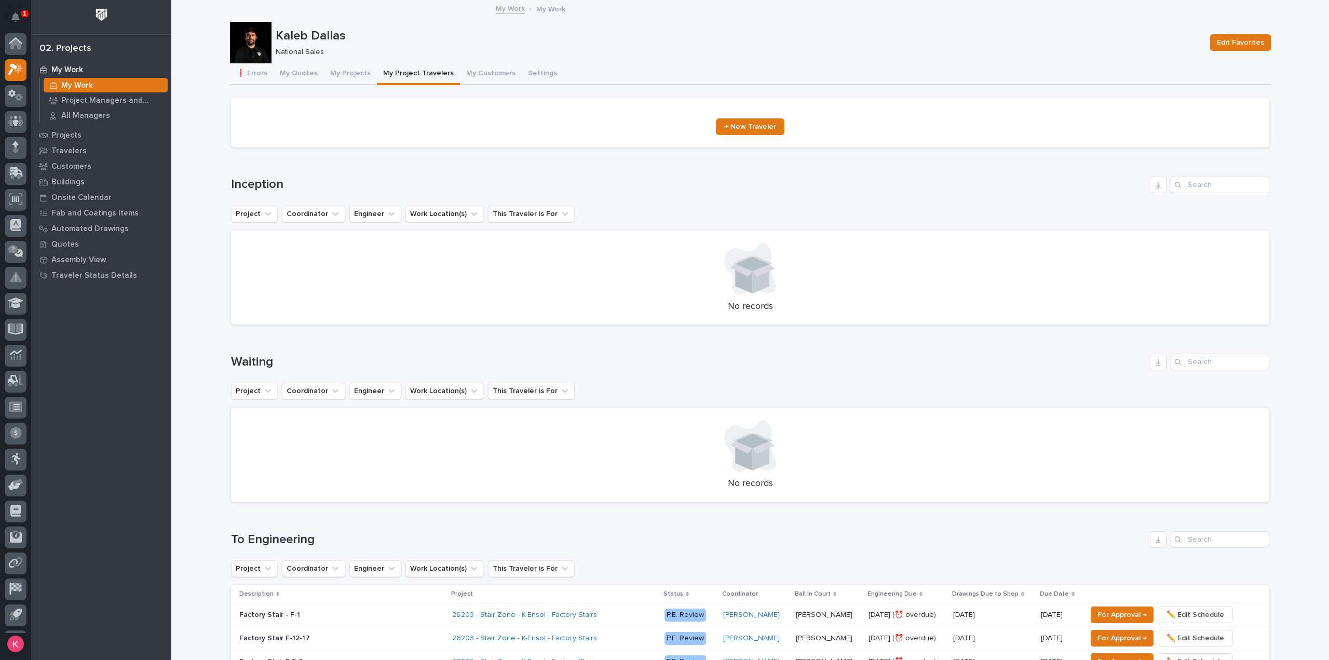
scroll to position [23, 0]
click at [385, 75] on button "My Project Travelers" at bounding box center [418, 74] width 83 height 22
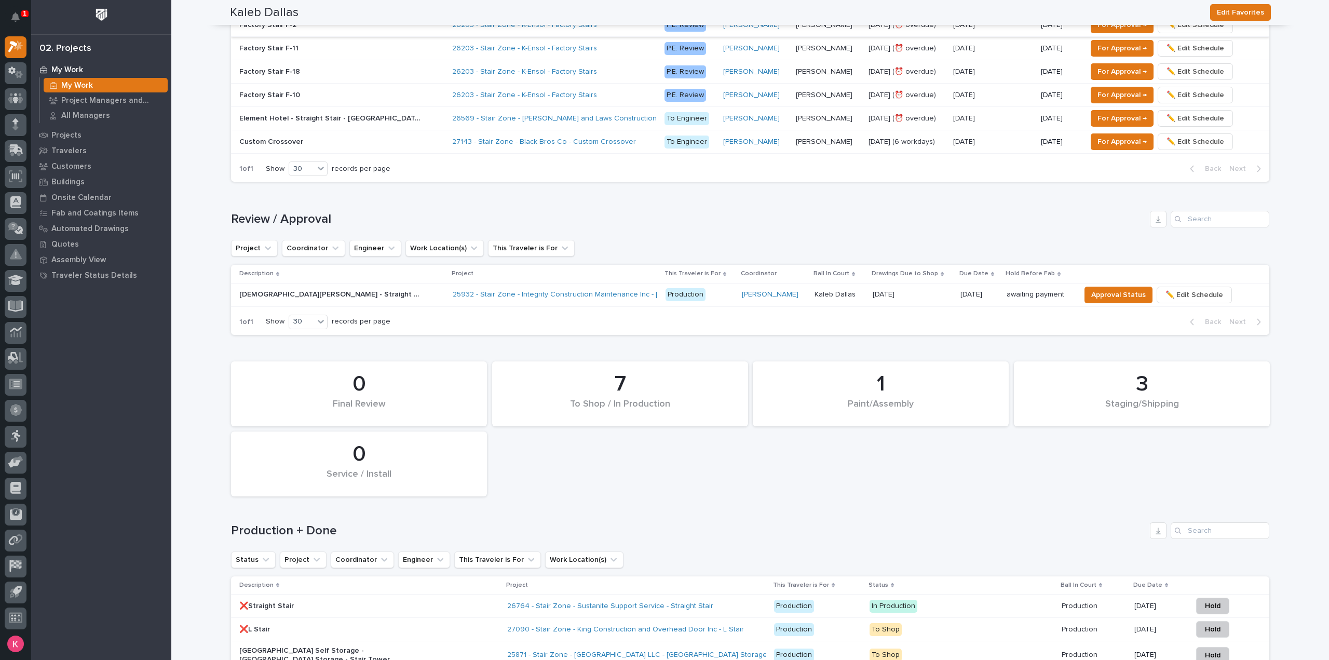
scroll to position [727, 0]
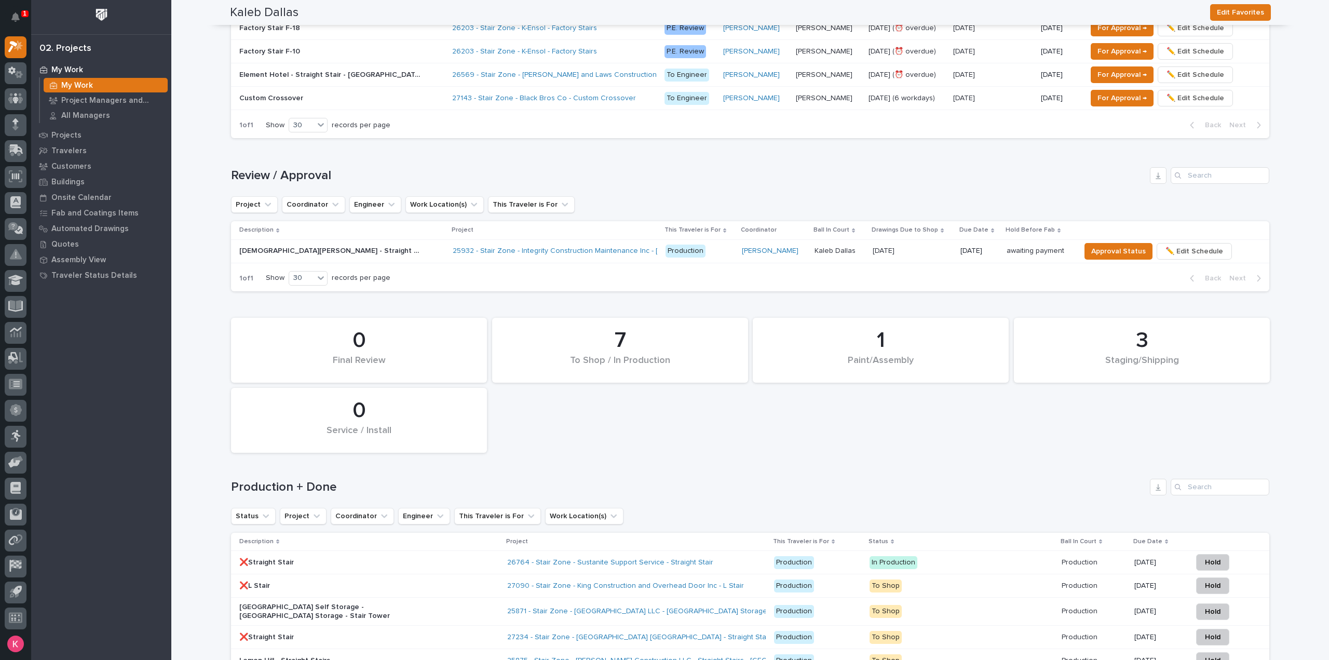
click at [663, 258] on div "Production" at bounding box center [699, 250] width 68 height 21
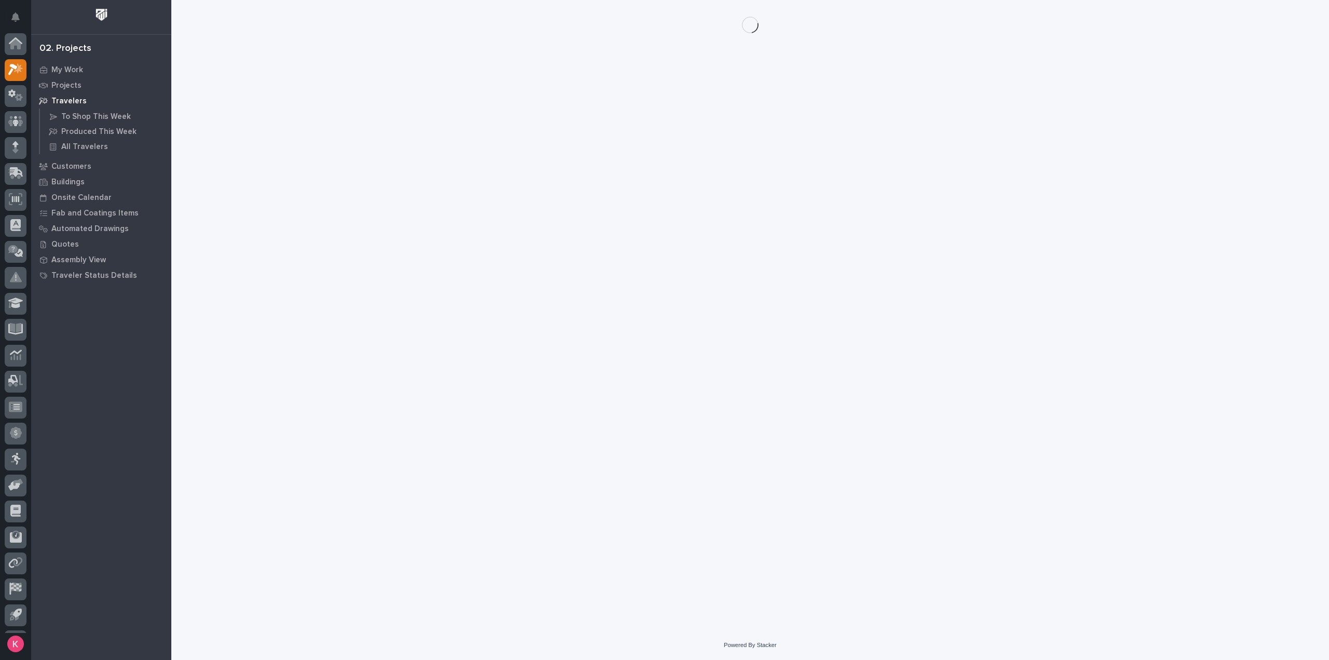
scroll to position [23, 0]
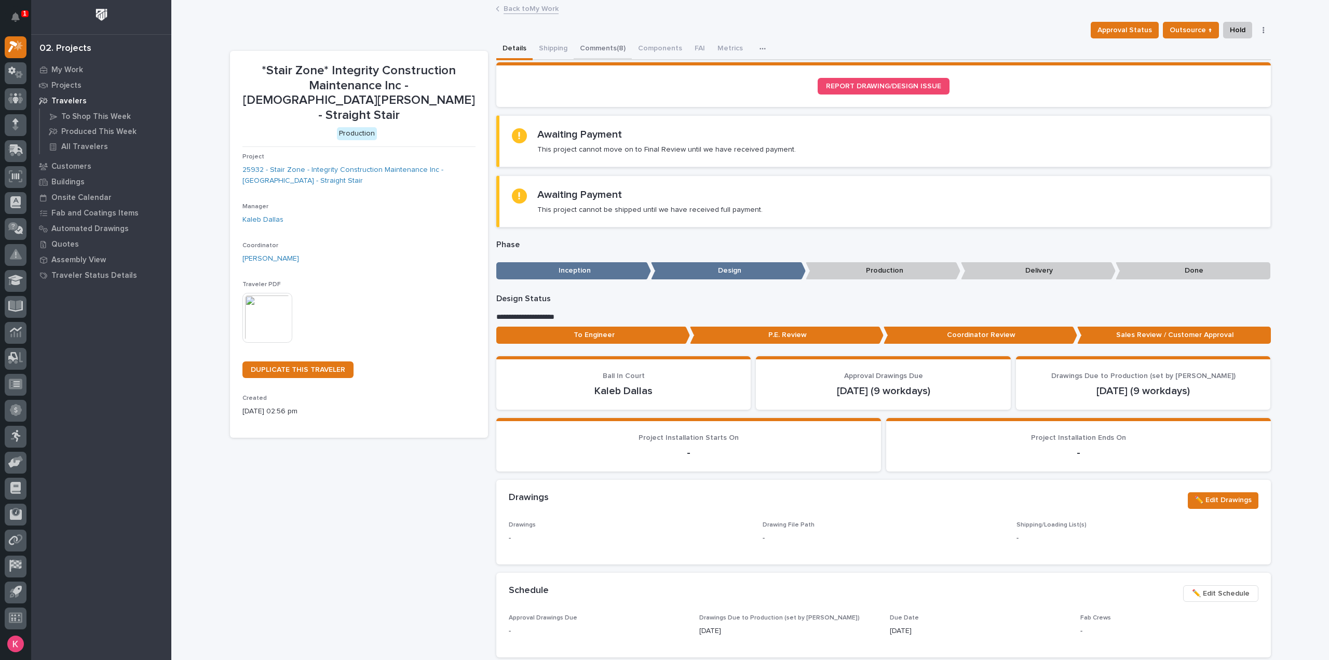
click at [604, 48] on button "Comments (8)" at bounding box center [603, 49] width 58 height 22
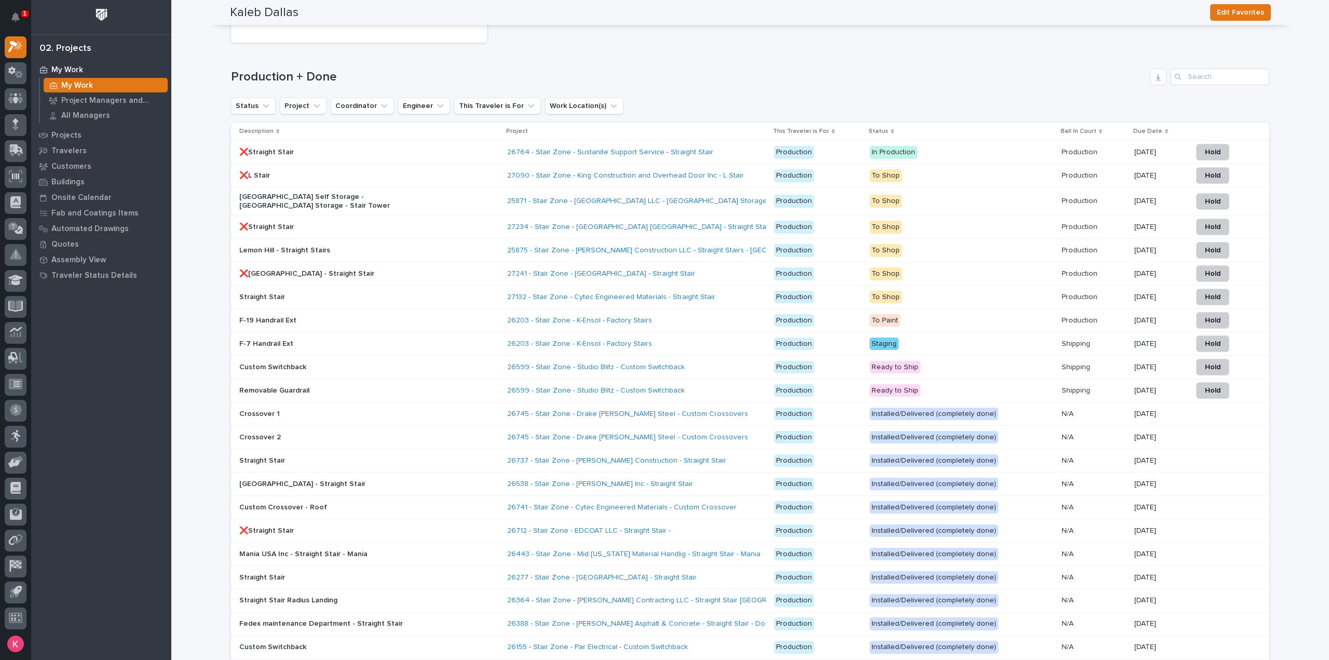
scroll to position [1142, 0]
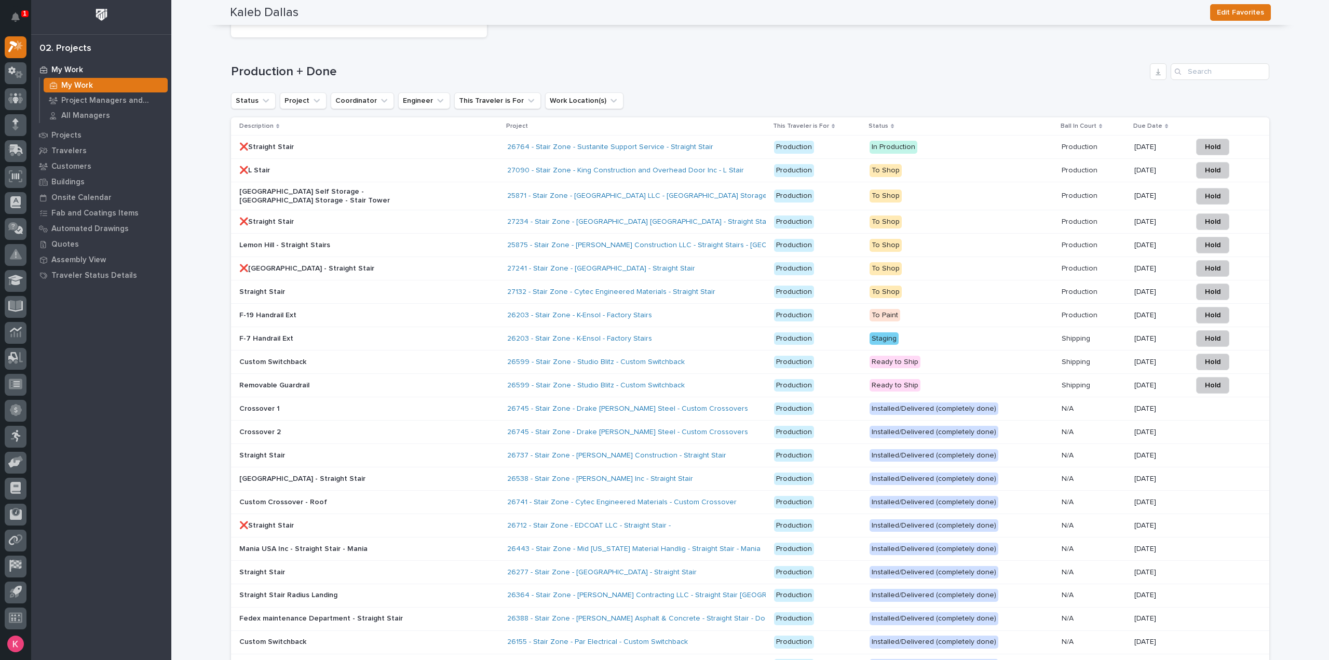
click at [663, 149] on div "26764 - Stair Zone - Sustanite Support Service - Straight Stair" at bounding box center [636, 147] width 258 height 17
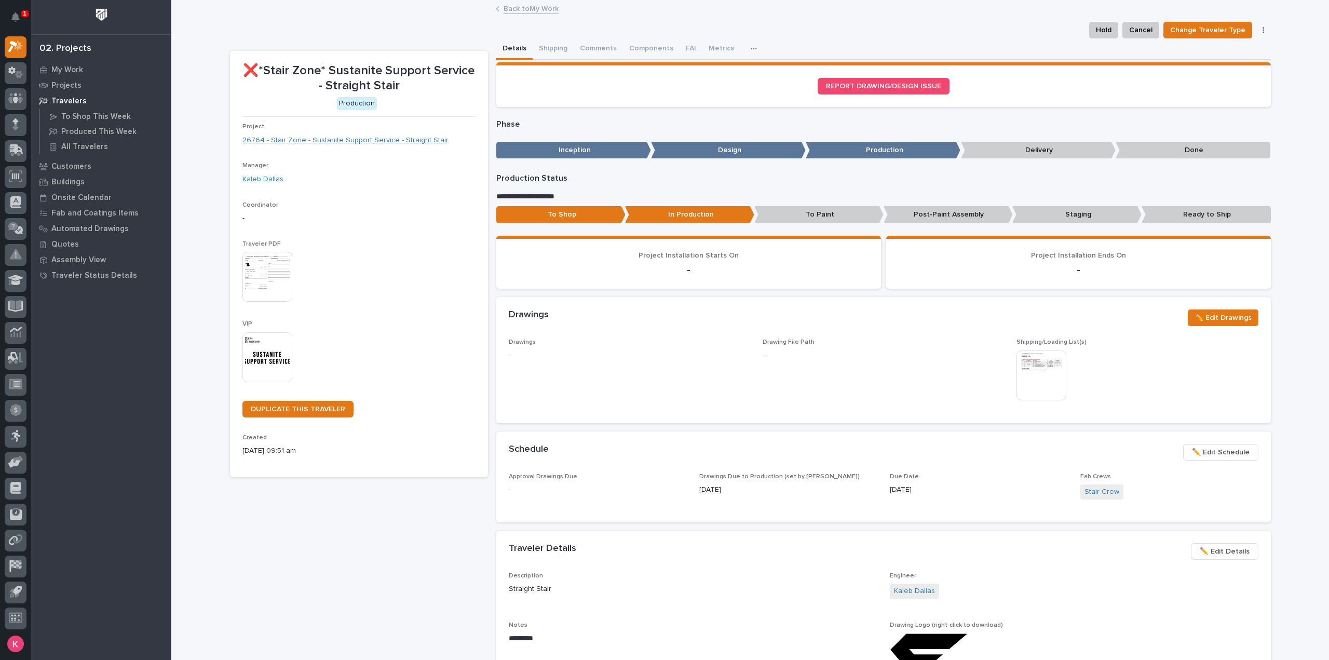
click at [370, 137] on link "26764 - Stair Zone - Sustanite Support Service - Straight Stair" at bounding box center [345, 140] width 206 height 11
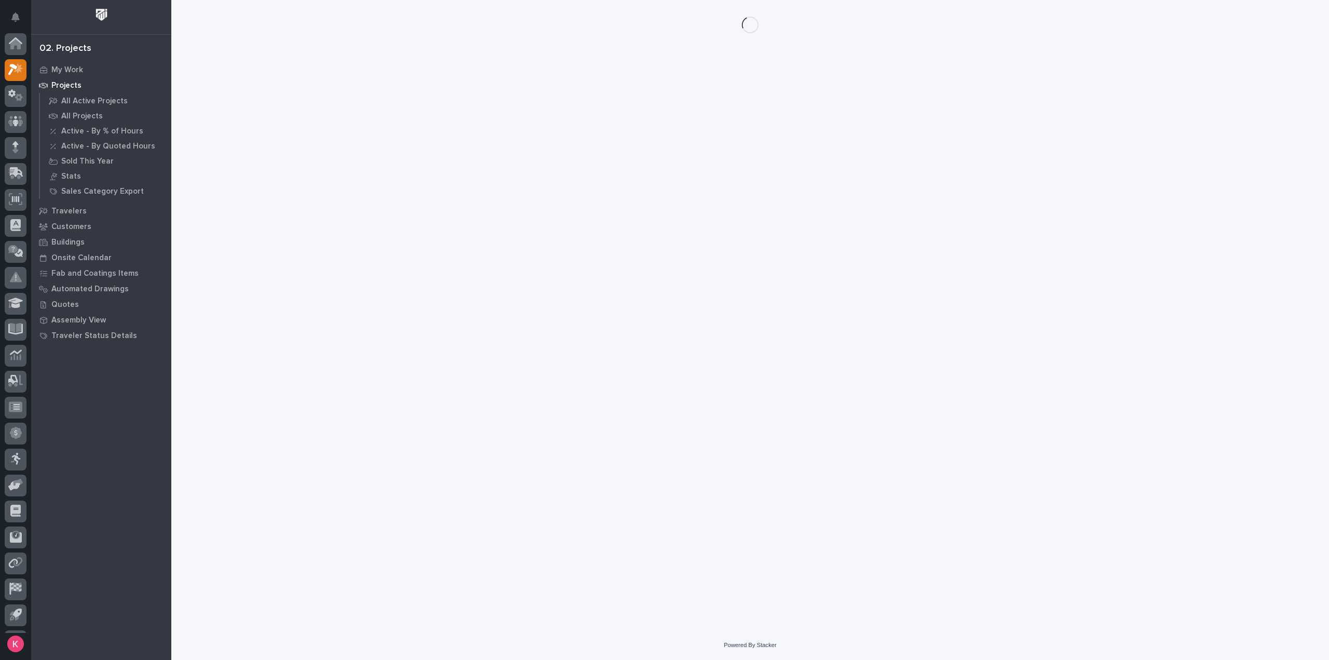
scroll to position [23, 0]
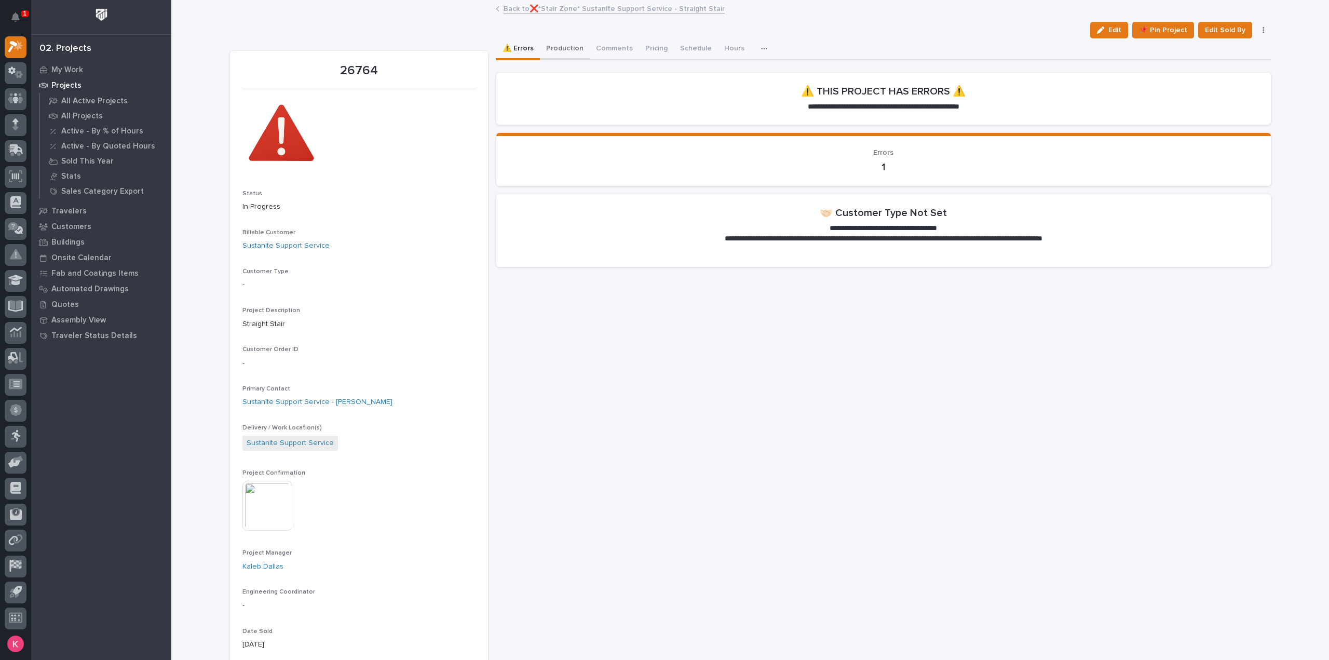
click at [555, 54] on button "Production" at bounding box center [565, 49] width 50 height 22
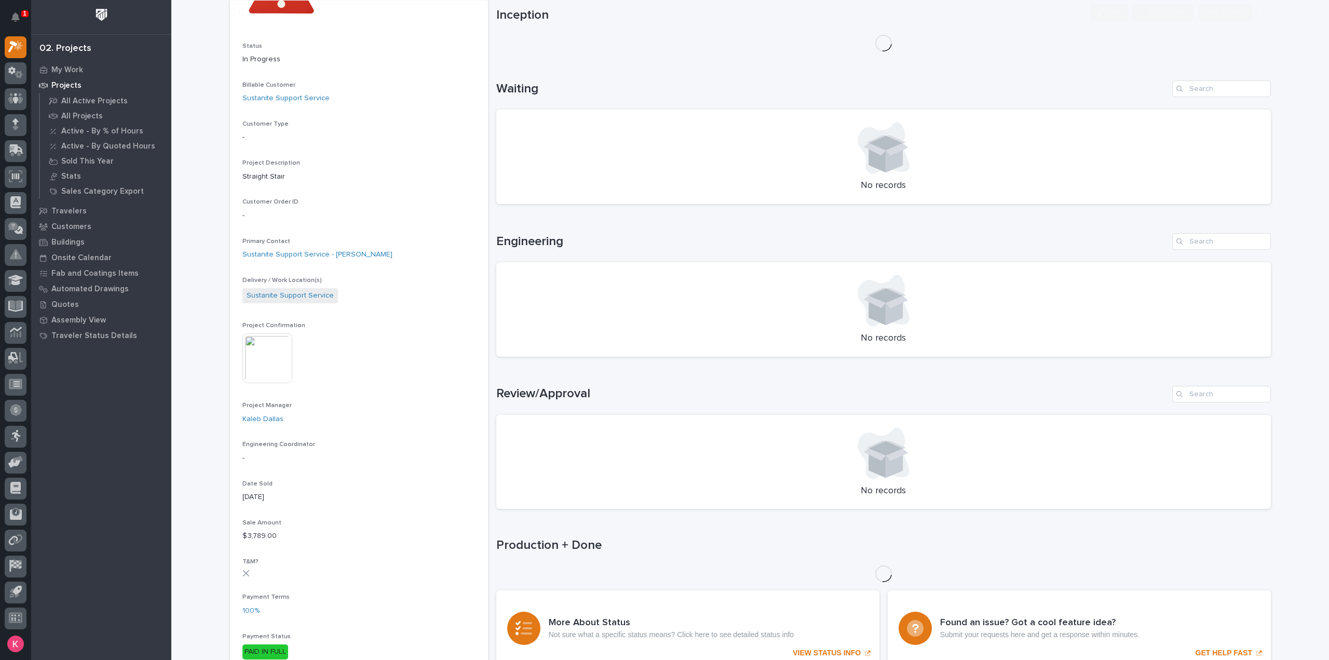
scroll to position [467, 0]
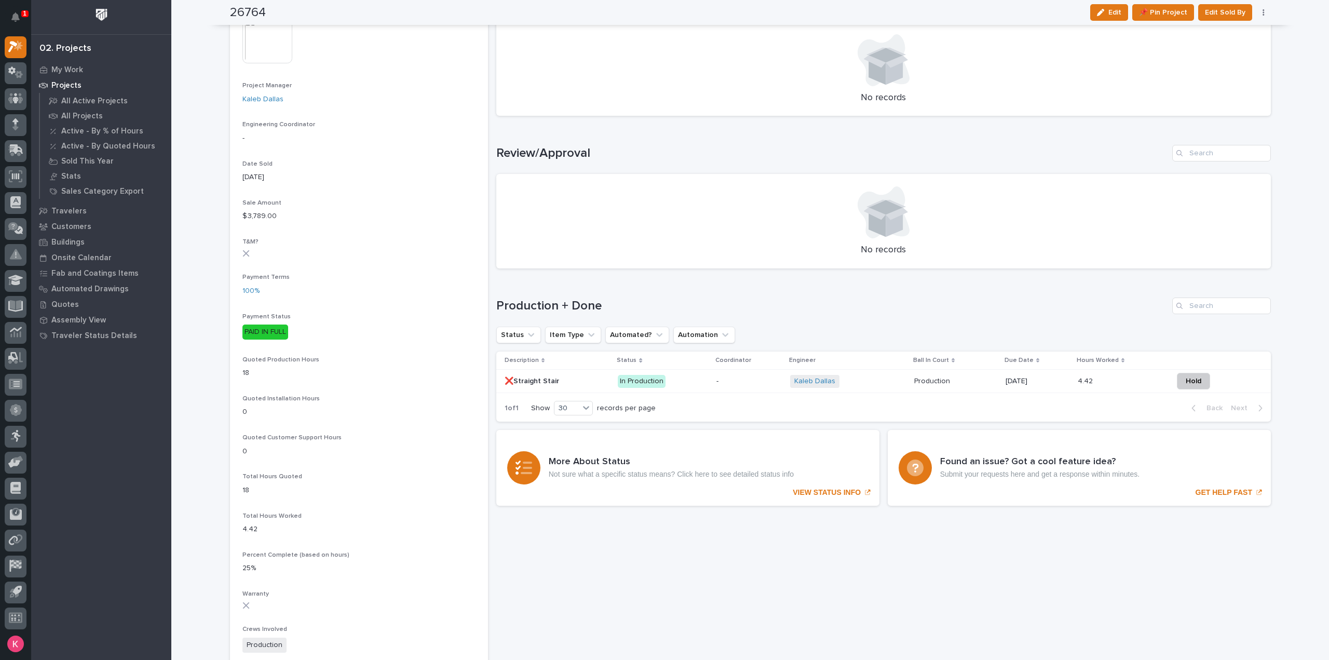
click at [663, 310] on div "Kaleb Dallas + 0" at bounding box center [848, 381] width 116 height 21
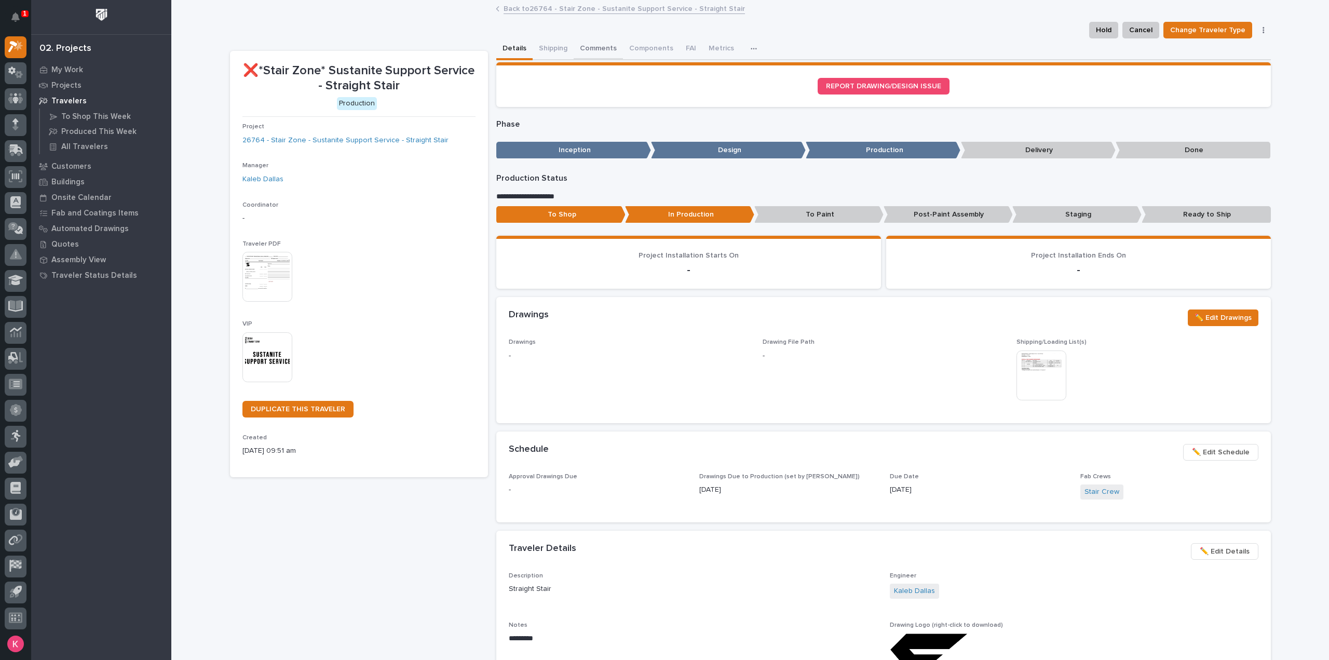
click at [600, 49] on button "Comments" at bounding box center [598, 49] width 49 height 22
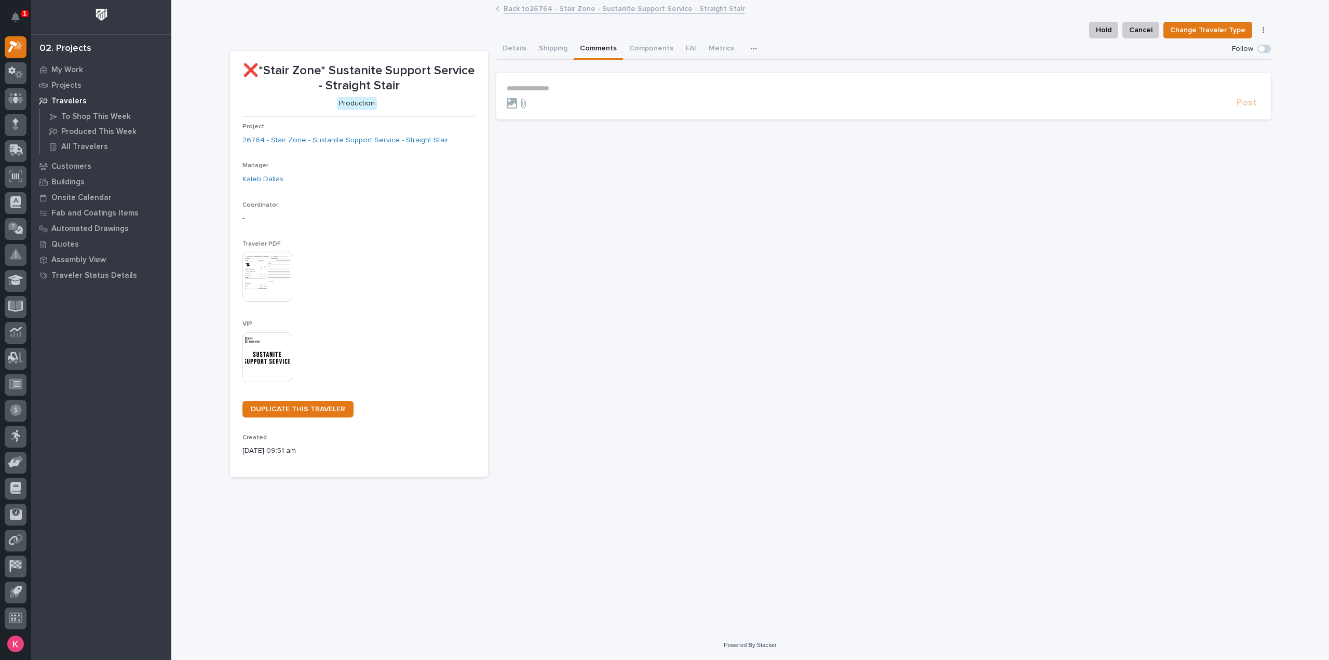
click at [585, 88] on p "**********" at bounding box center [884, 88] width 754 height 9
click at [663, 106] on span "Post" at bounding box center [1246, 108] width 20 height 12
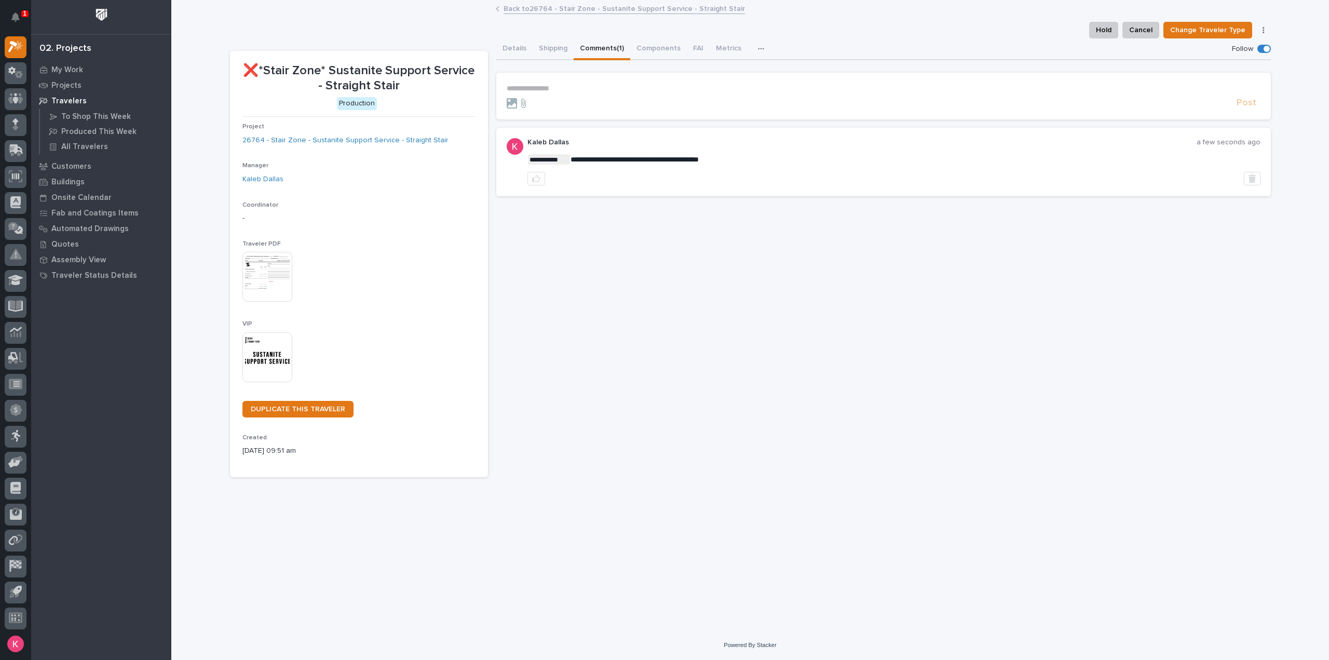
click at [569, 8] on link "Back to 26764 - Stair Zone - Sustanite Support Service - Straight Stair" at bounding box center [623, 8] width 241 height 12
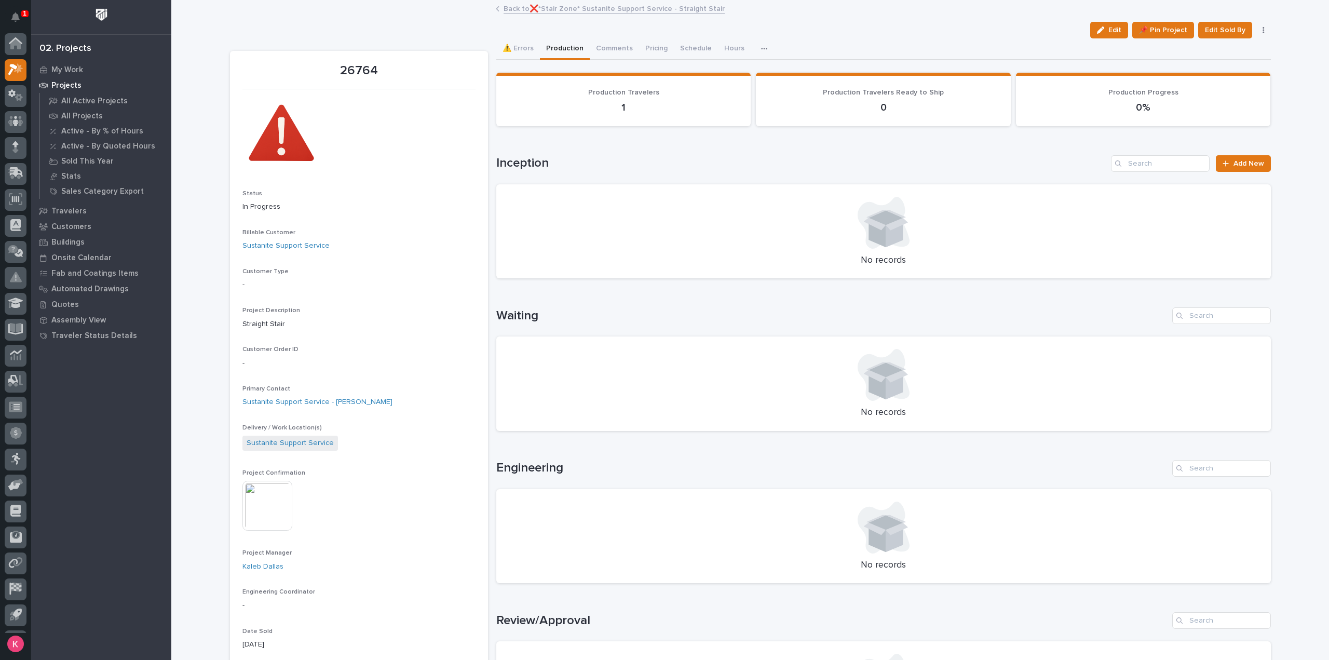
scroll to position [23, 0]
click at [566, 13] on link "Back to ❌*Stair Zone* Sustanite Support Service - Straight Stair" at bounding box center [613, 8] width 221 height 12
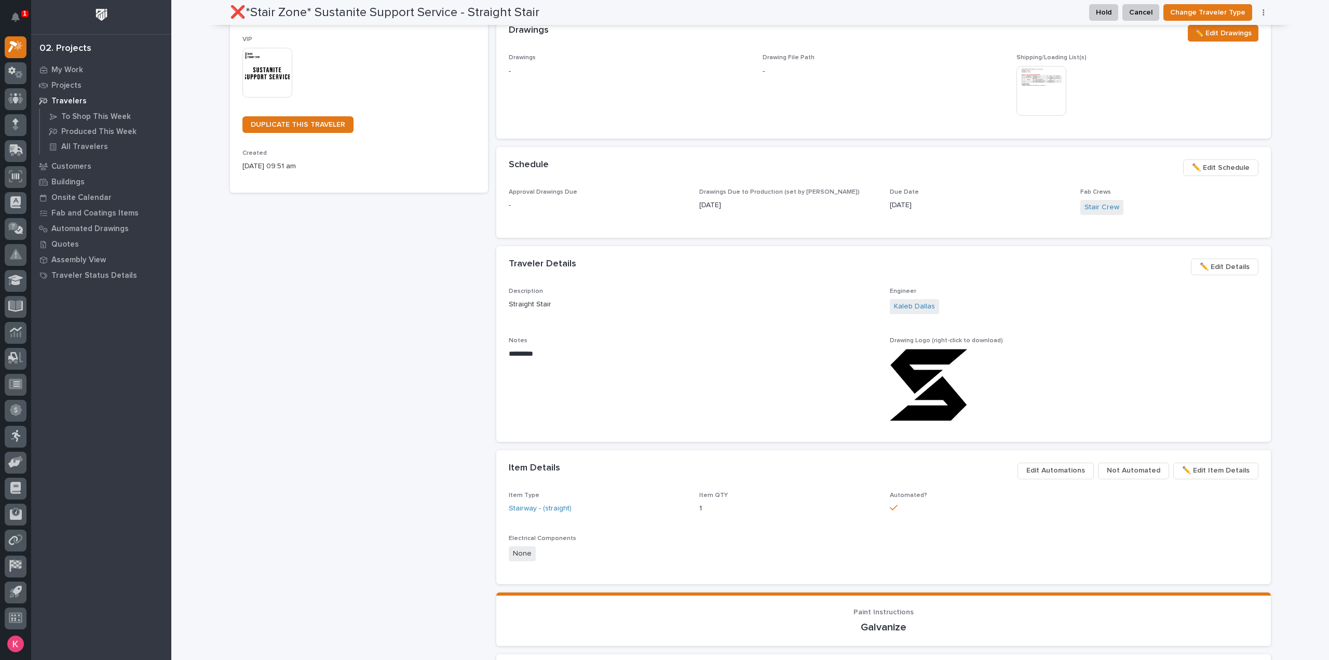
scroll to position [52, 0]
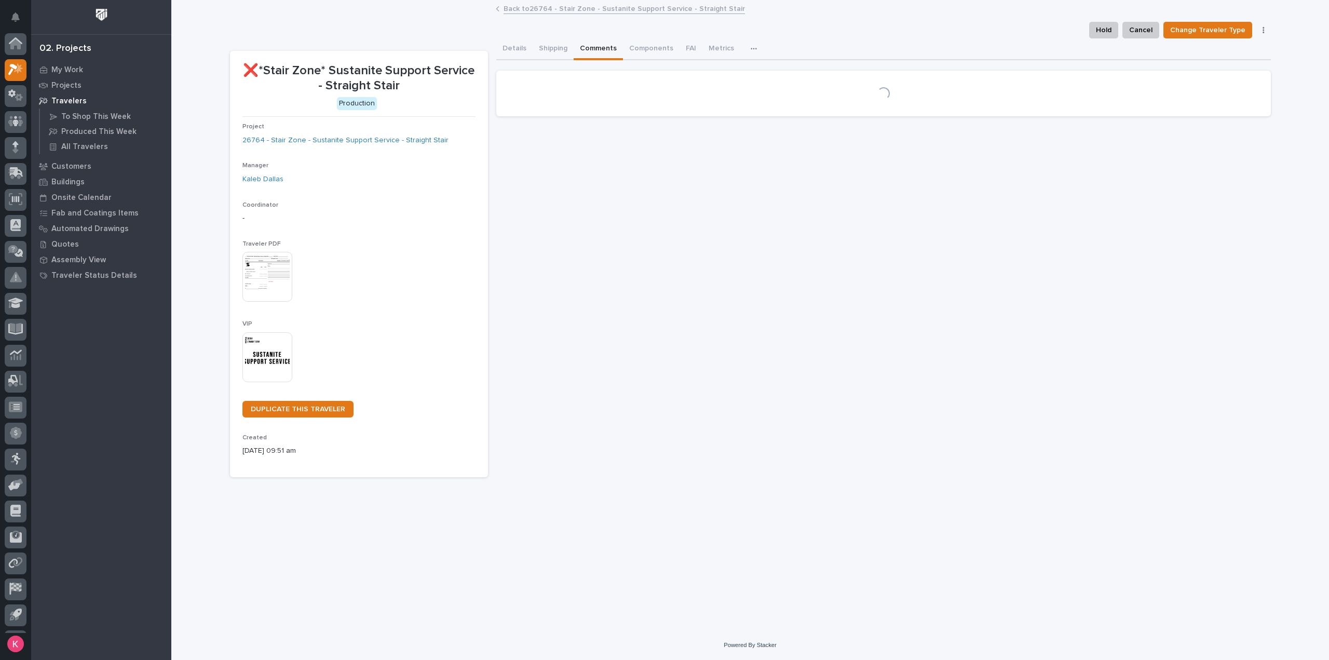
scroll to position [23, 0]
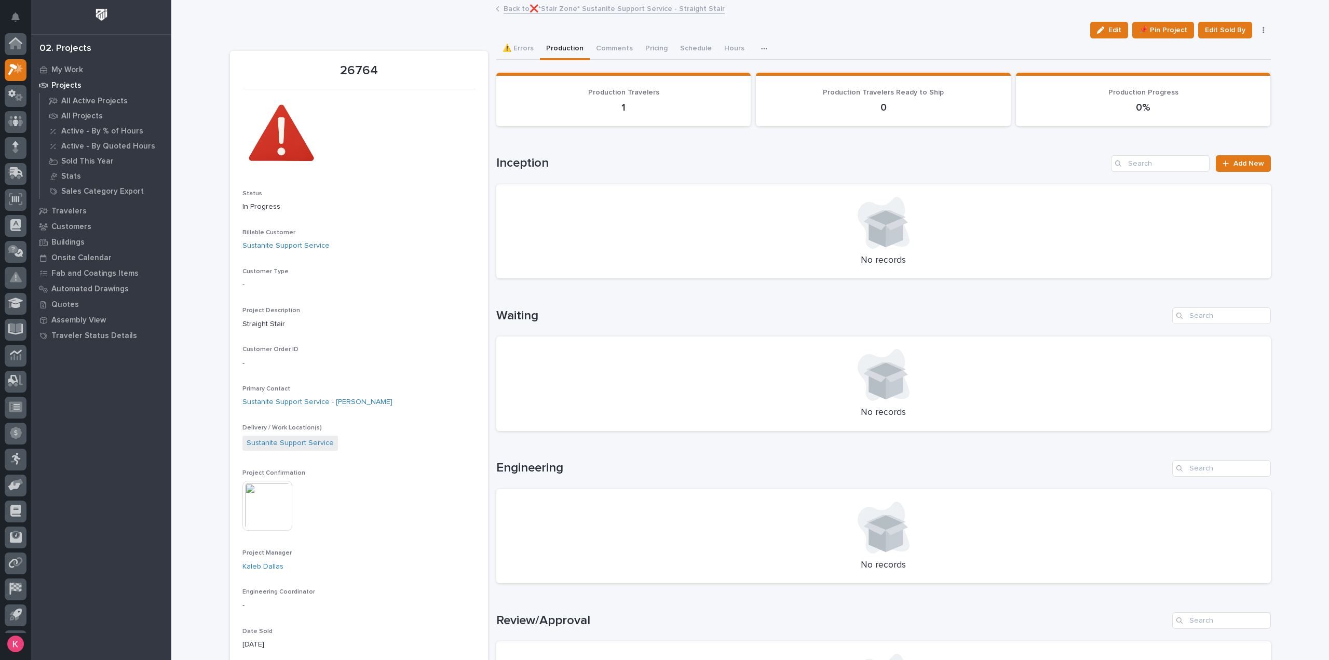
scroll to position [23, 0]
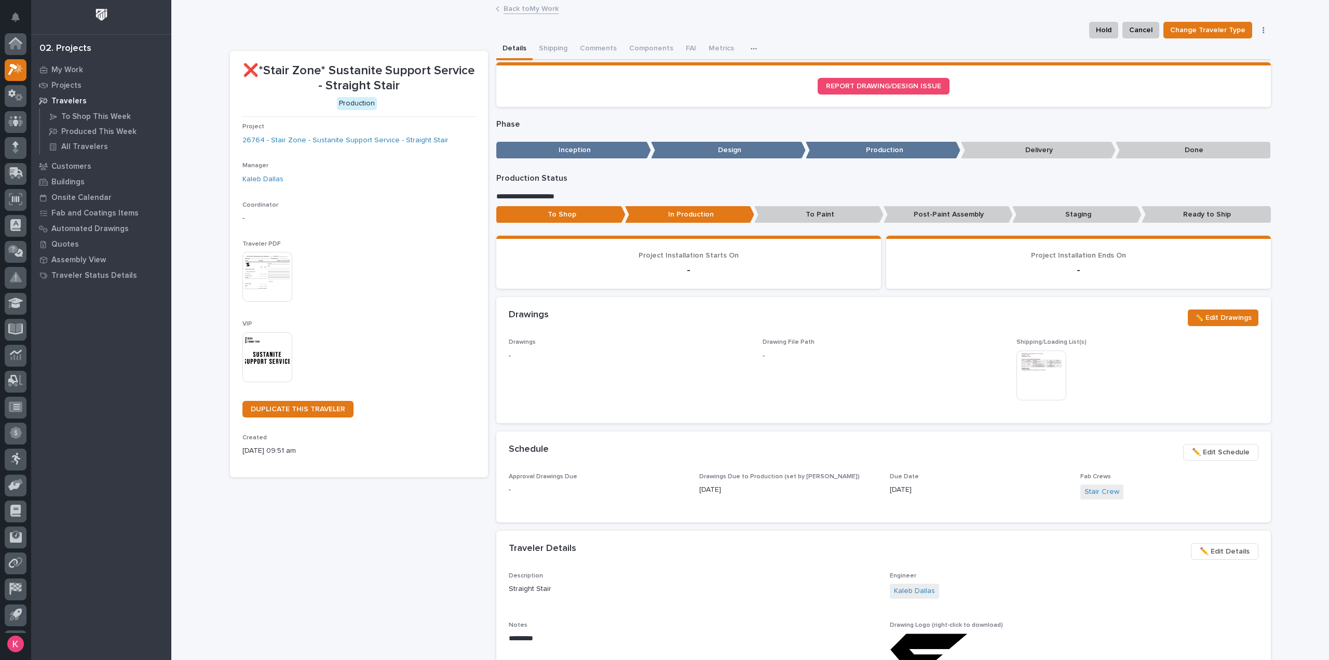
scroll to position [23, 0]
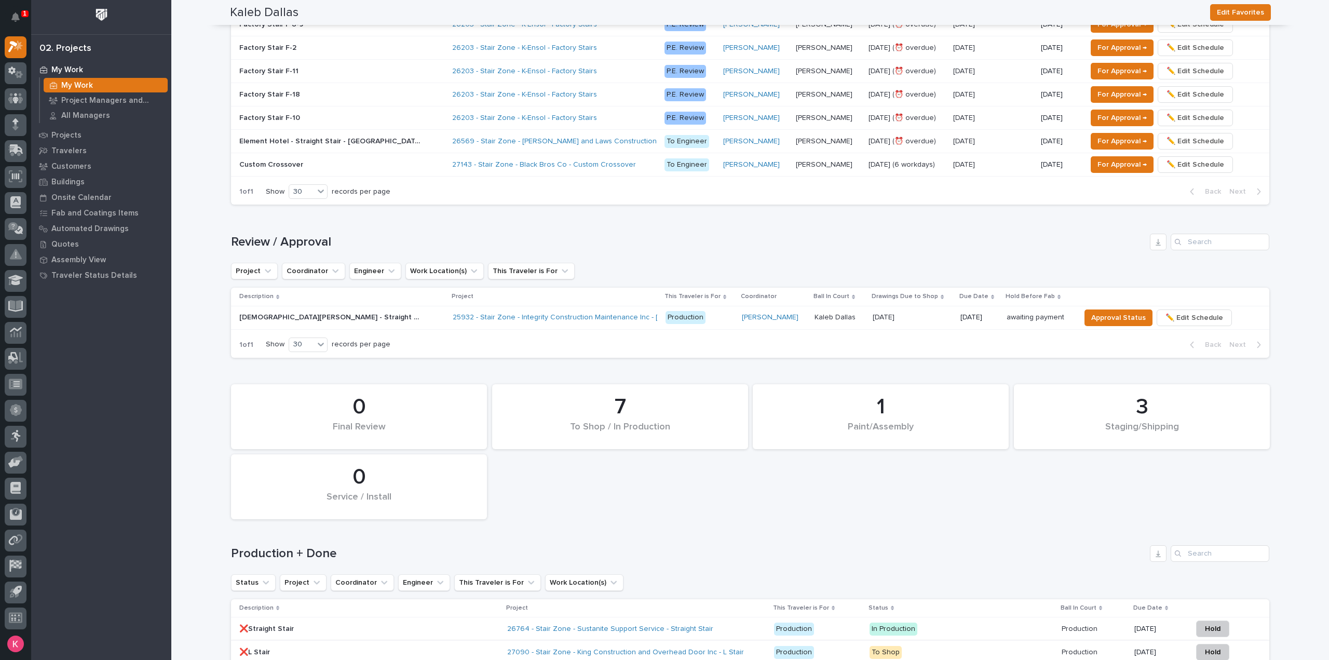
scroll to position [882, 0]
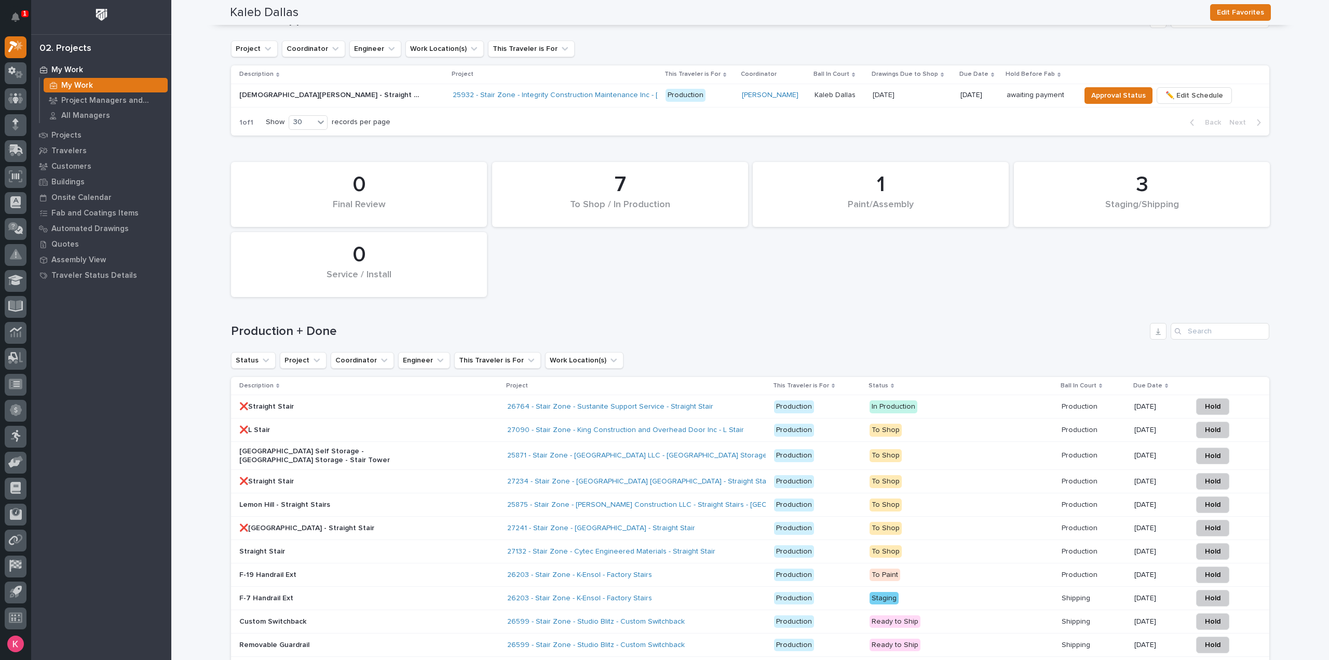
click at [663, 310] on div "27090 - Stair Zone - King Construction and Overhead Door Inc - L Stair" at bounding box center [636, 429] width 258 height 17
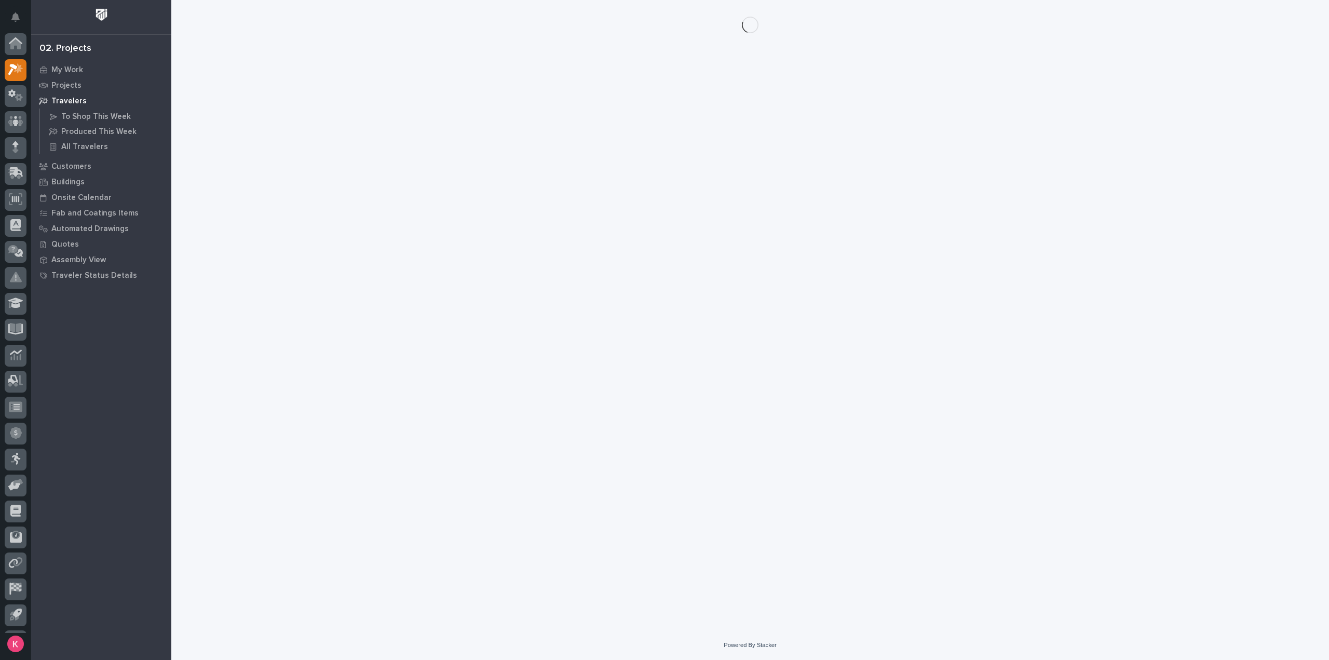
scroll to position [23, 0]
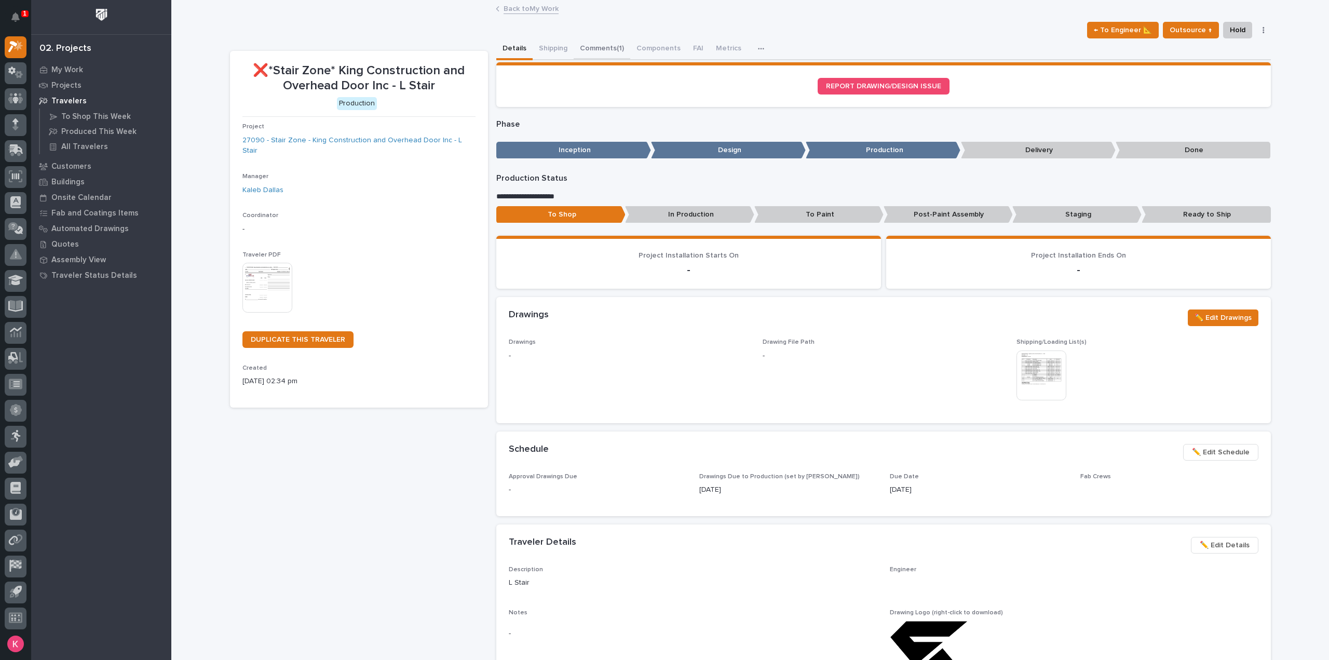
click at [580, 51] on button "Comments (1)" at bounding box center [602, 49] width 57 height 22
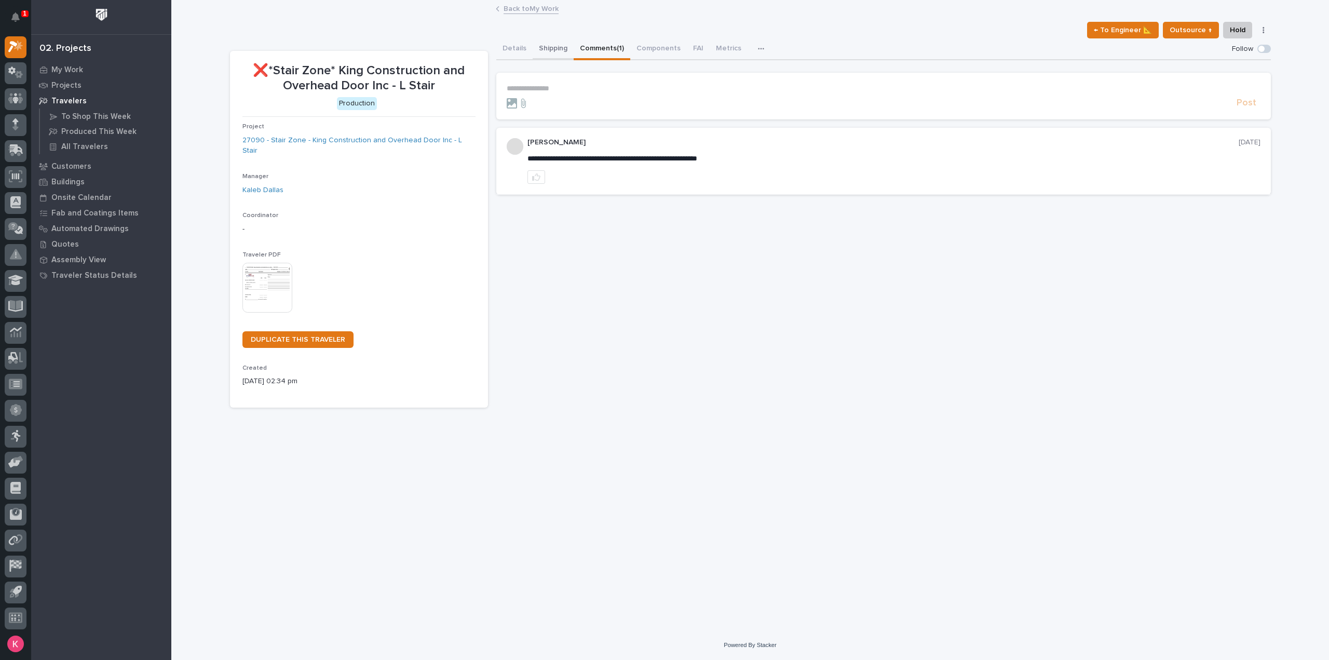
click at [545, 49] on button "Shipping" at bounding box center [553, 49] width 41 height 22
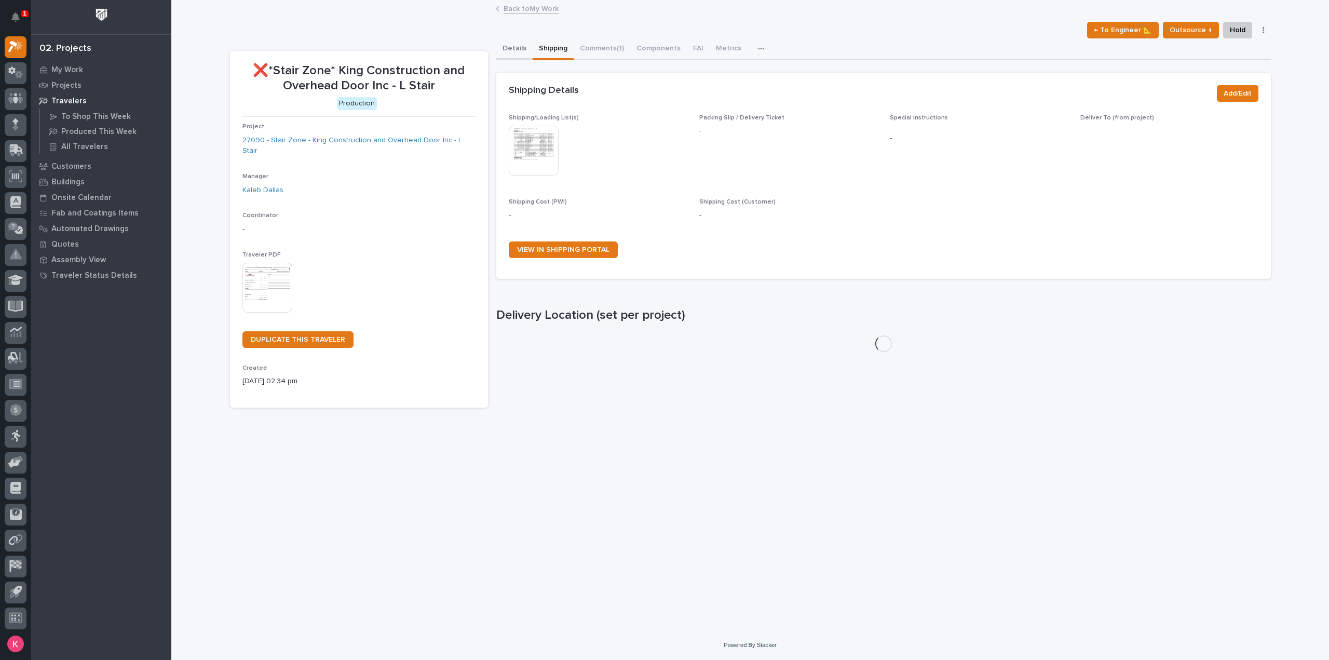
click at [521, 51] on button "Details" at bounding box center [514, 49] width 36 height 22
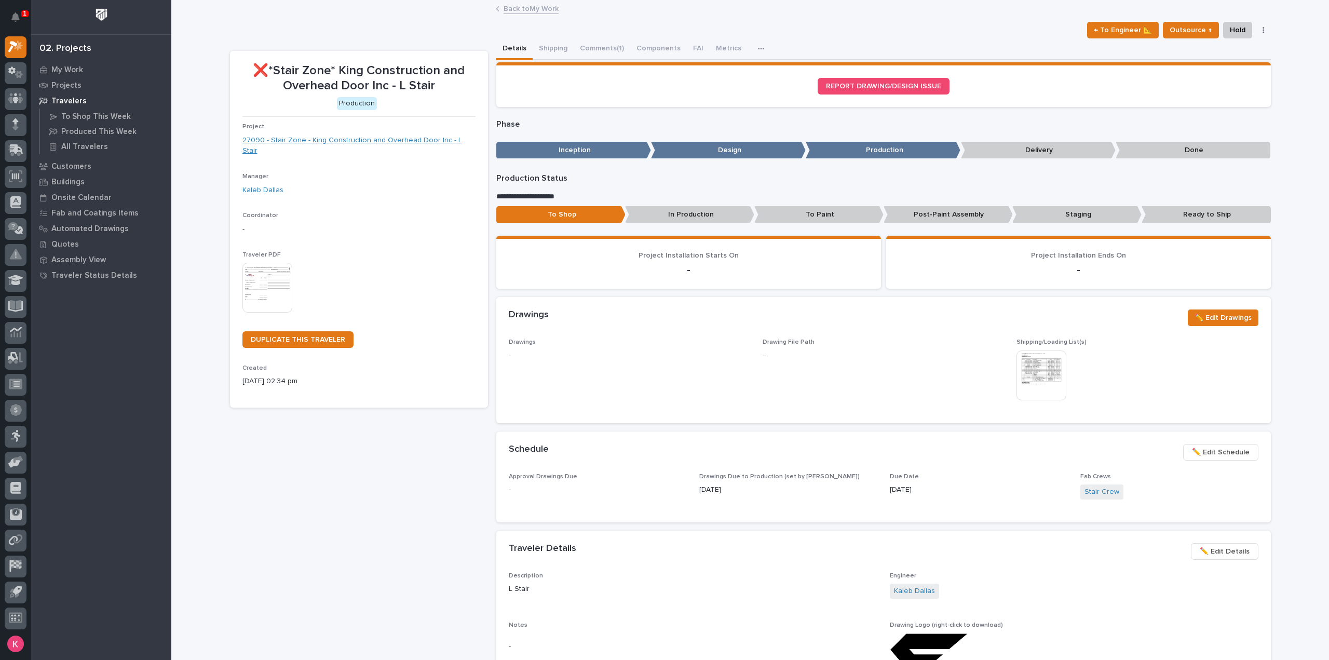
click at [408, 142] on link "27090 - Stair Zone - King Construction and Overhead Door Inc - L Stair" at bounding box center [358, 146] width 233 height 22
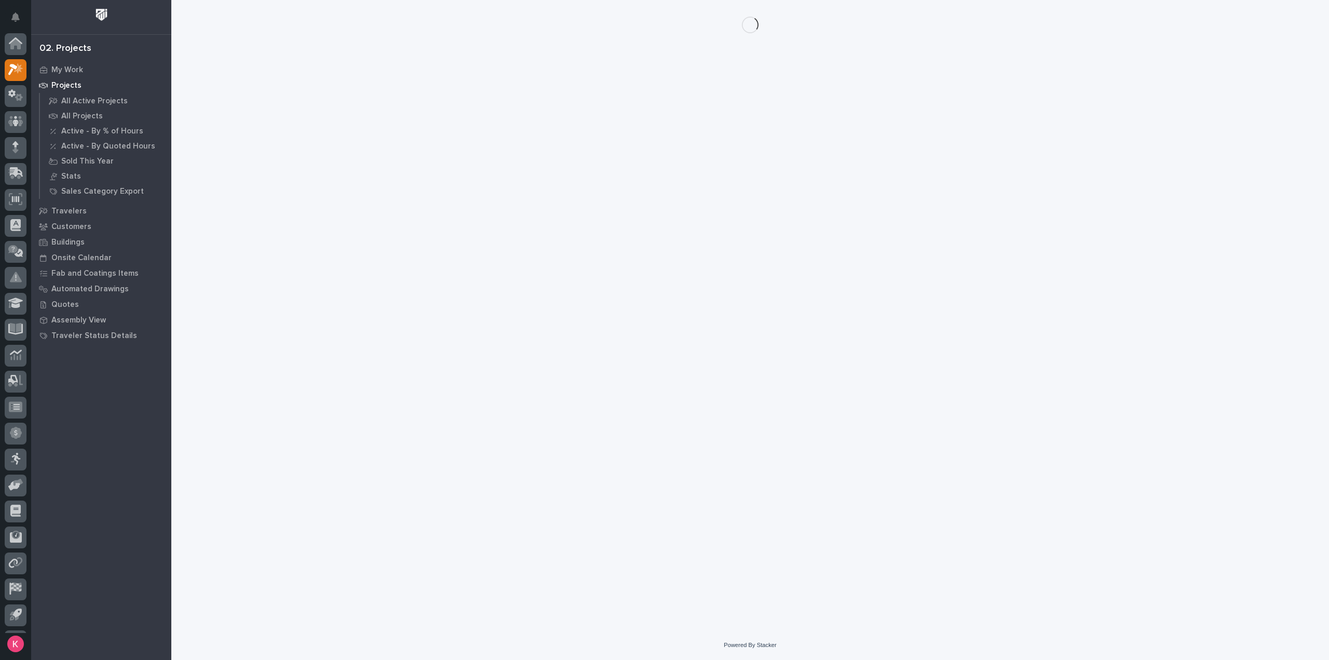
scroll to position [23, 0]
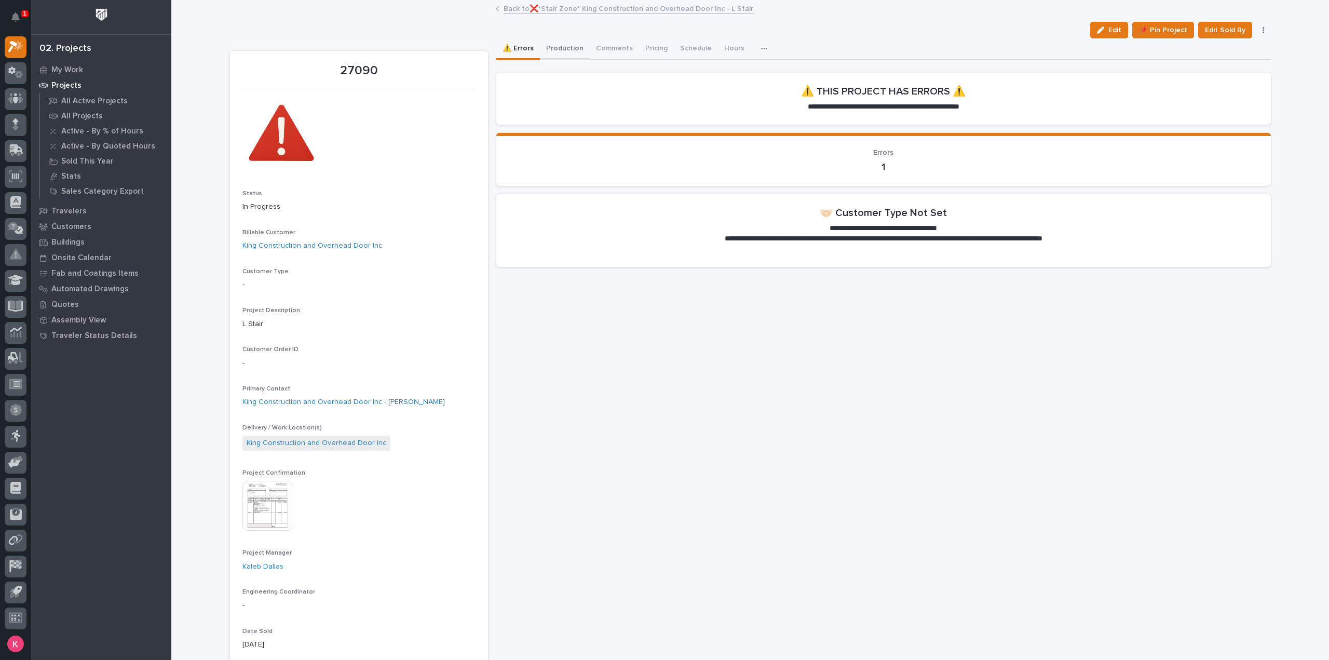
click at [564, 43] on button "Production" at bounding box center [565, 49] width 50 height 22
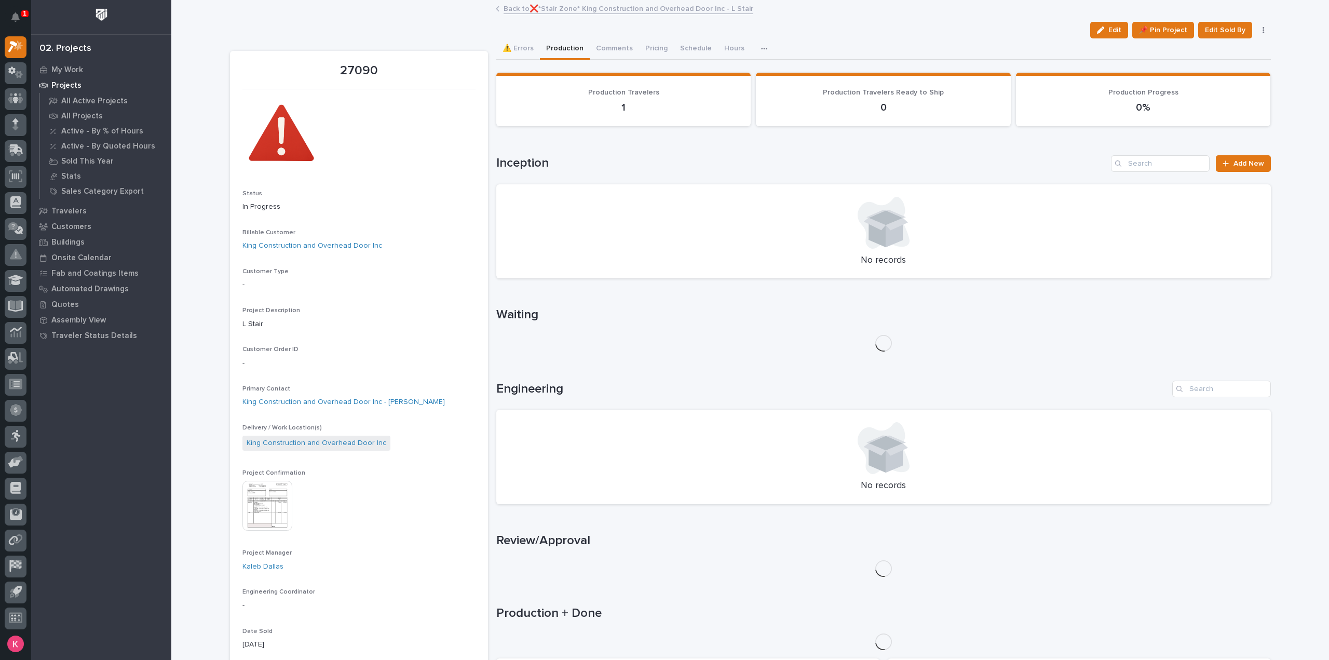
scroll to position [363, 0]
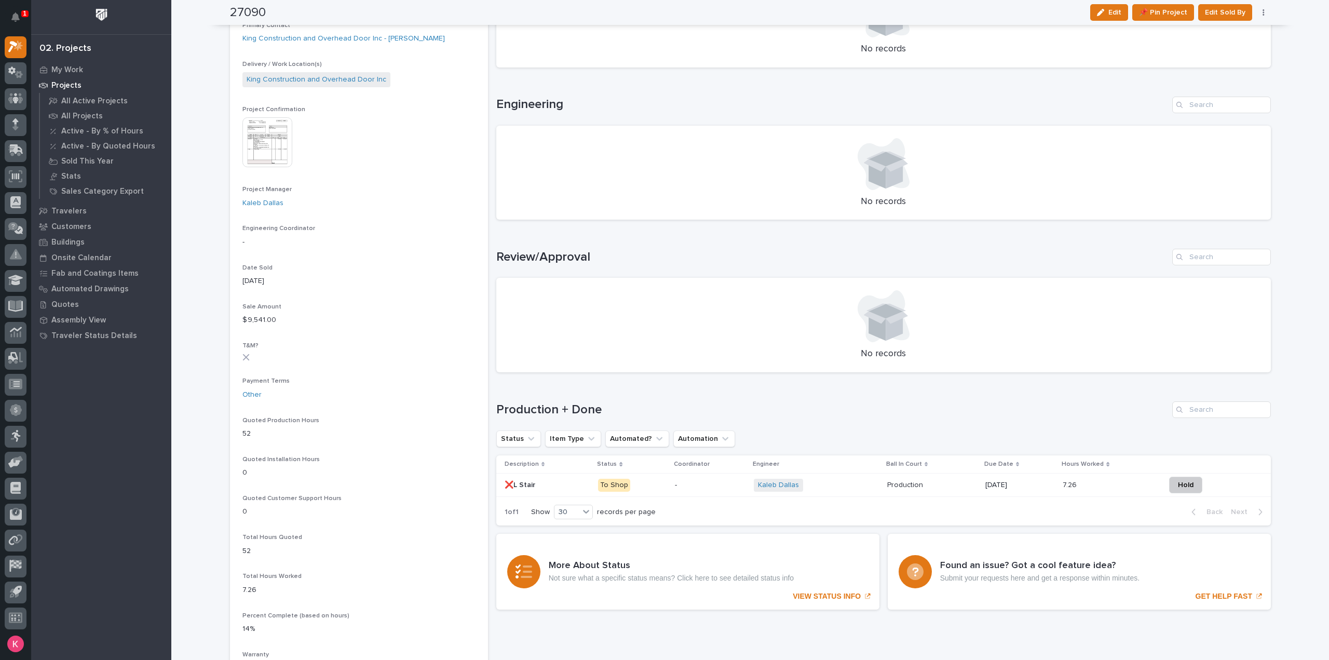
click at [663, 310] on div "Kaleb Dallas + 0" at bounding box center [816, 484] width 125 height 21
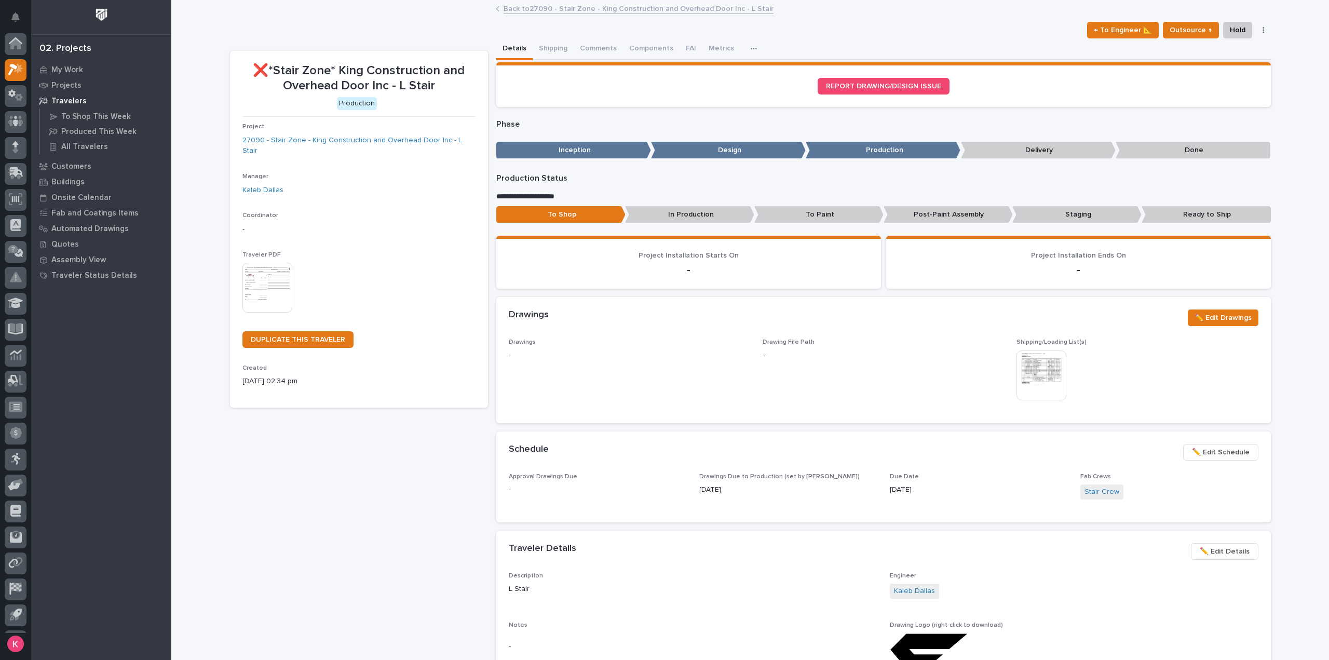
scroll to position [23, 0]
click at [602, 58] on button "Comments (1)" at bounding box center [602, 49] width 57 height 22
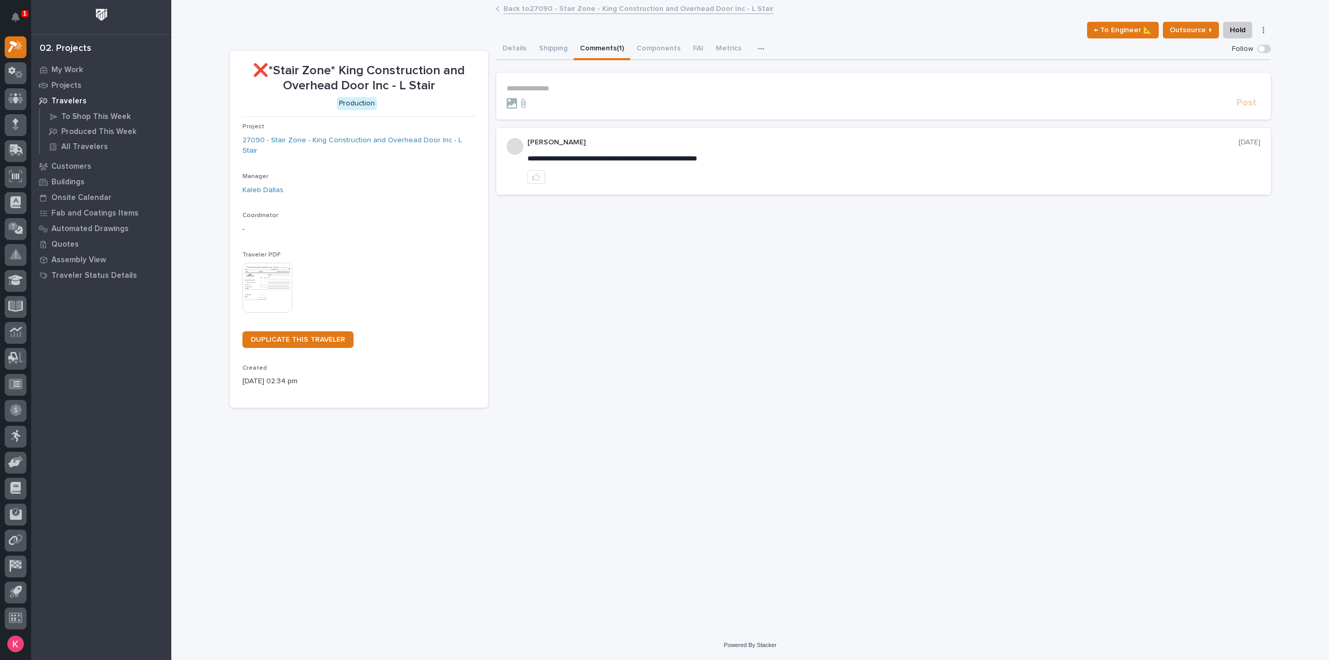
click at [576, 75] on section "**********" at bounding box center [883, 96] width 774 height 47
click at [584, 89] on p "**********" at bounding box center [884, 88] width 754 height 9
click at [631, 97] on form "**********" at bounding box center [884, 99] width 754 height 30
click at [635, 90] on p "**********" at bounding box center [884, 89] width 754 height 10
click at [634, 87] on p "**********" at bounding box center [884, 89] width 754 height 10
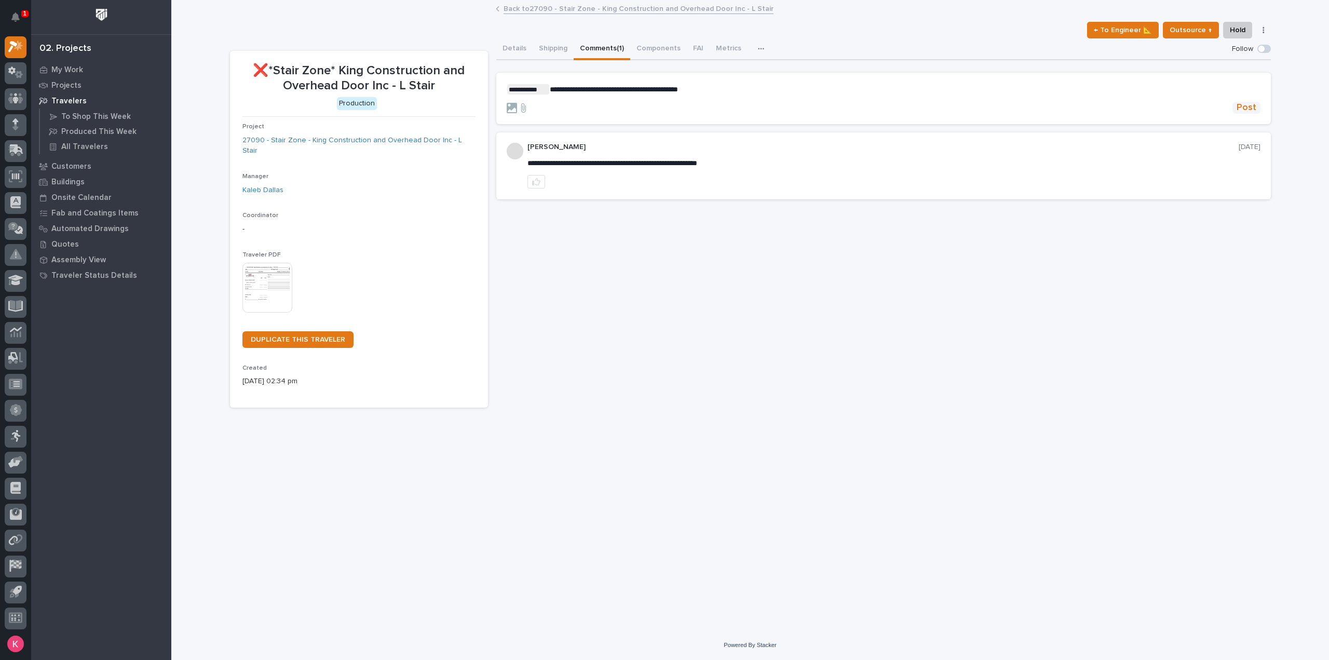
click at [663, 106] on button "Post" at bounding box center [1246, 108] width 28 height 12
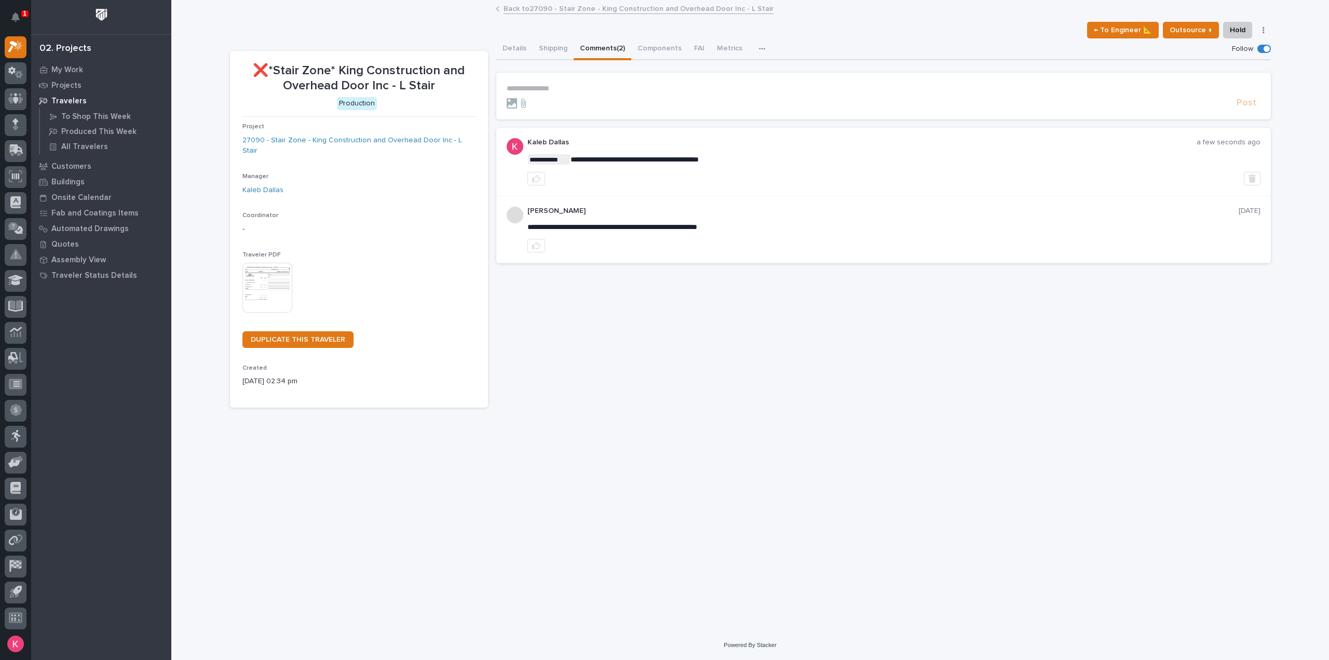
click at [542, 8] on link "Back to 27090 - Stair Zone - King Construction and Overhead Door Inc - L Stair" at bounding box center [638, 8] width 270 height 12
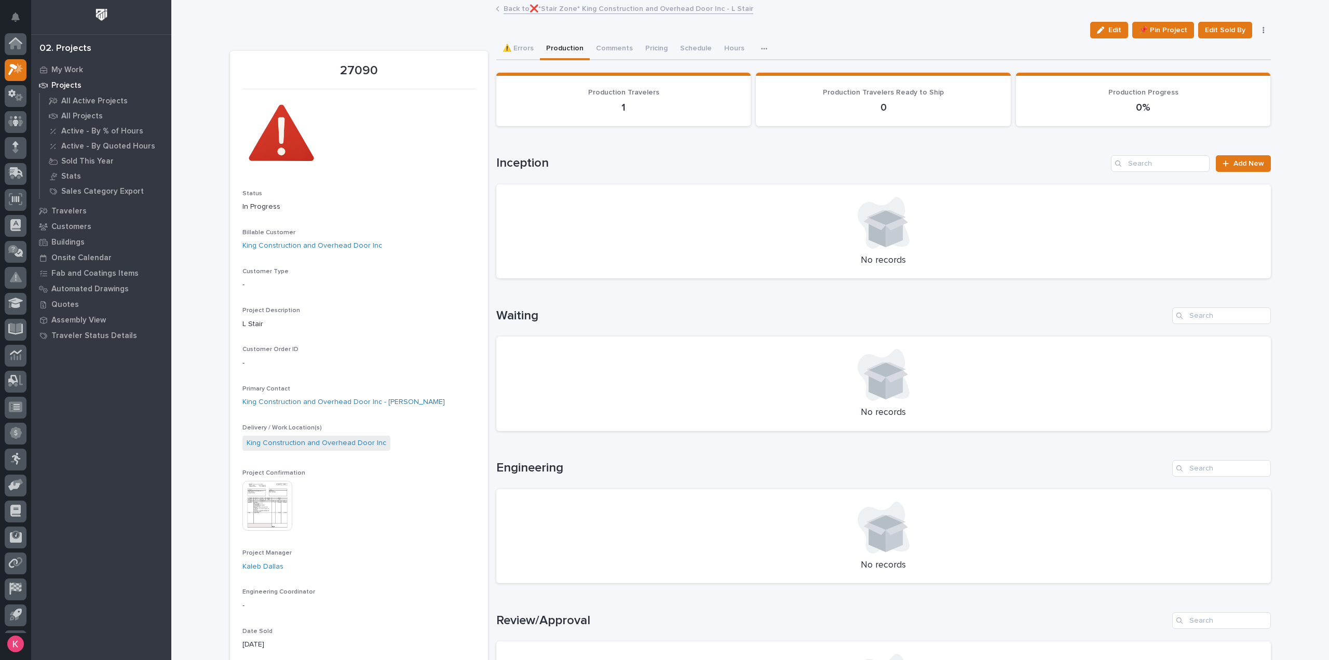
scroll to position [23, 0]
click at [48, 84] on div "Projects" at bounding box center [101, 85] width 135 height 15
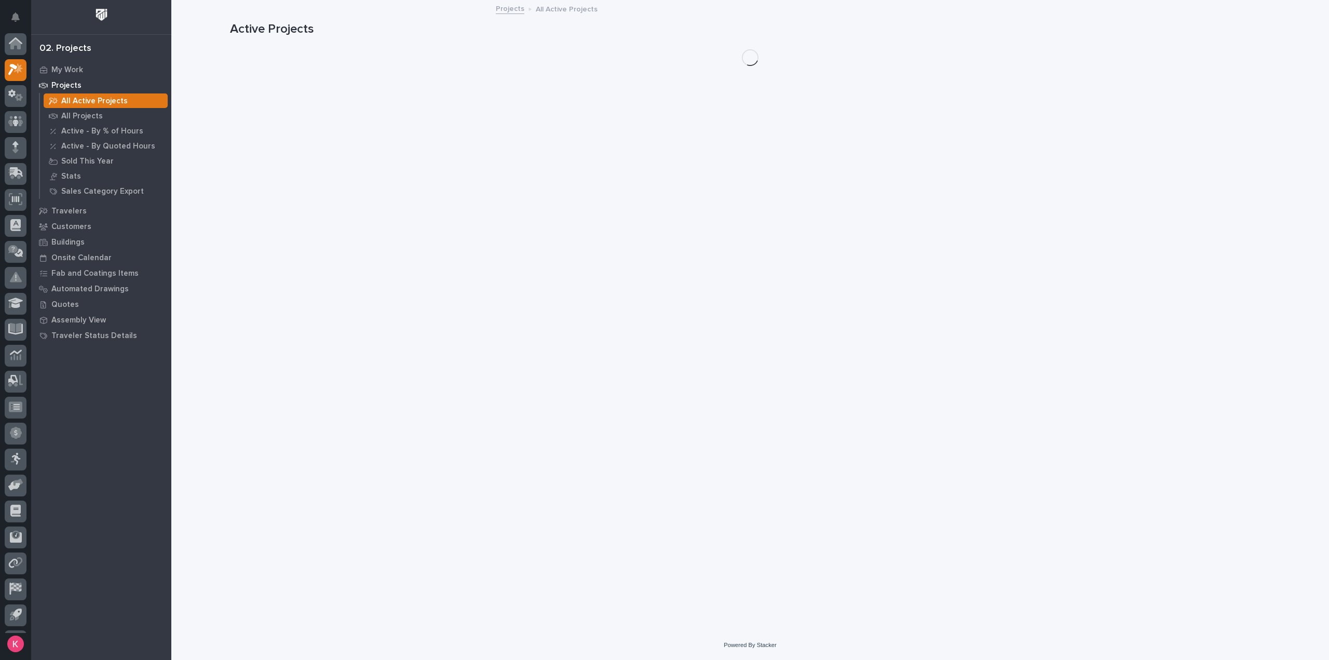
scroll to position [23, 0]
click at [69, 63] on div "My Work" at bounding box center [101, 69] width 135 height 15
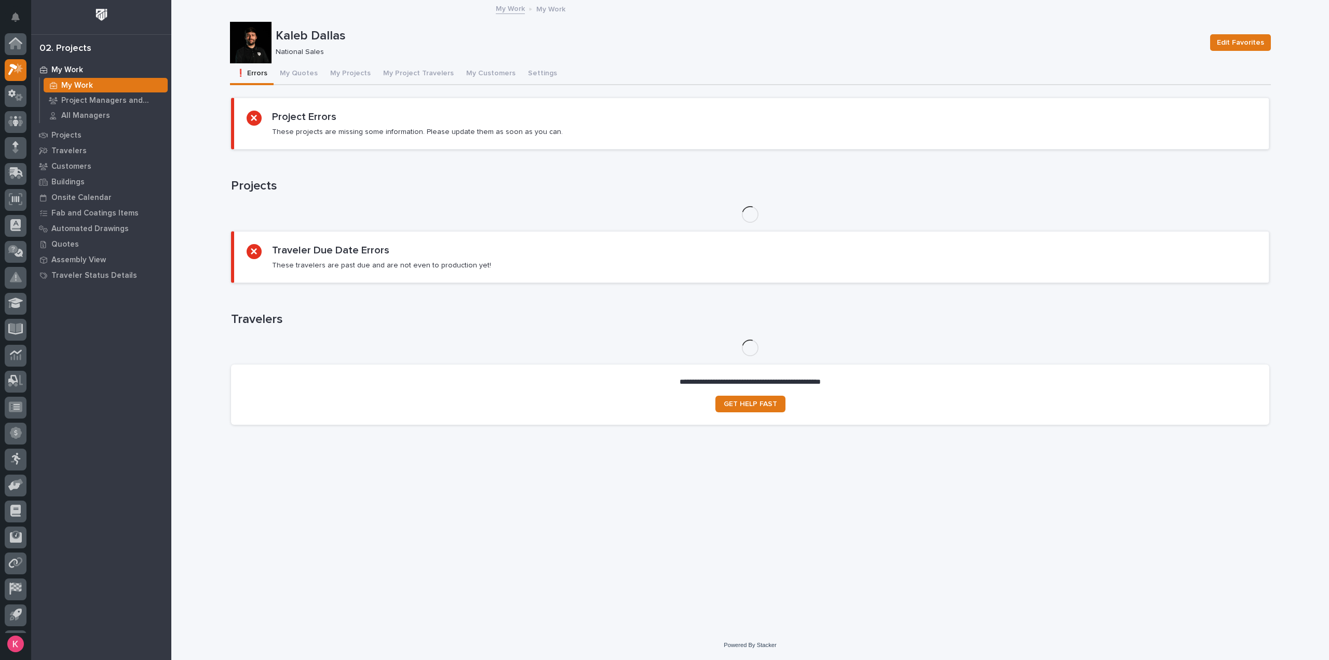
scroll to position [23, 0]
click at [352, 72] on button "My Projects" at bounding box center [350, 74] width 53 height 22
click at [402, 73] on button "My Project Travelers" at bounding box center [418, 74] width 83 height 22
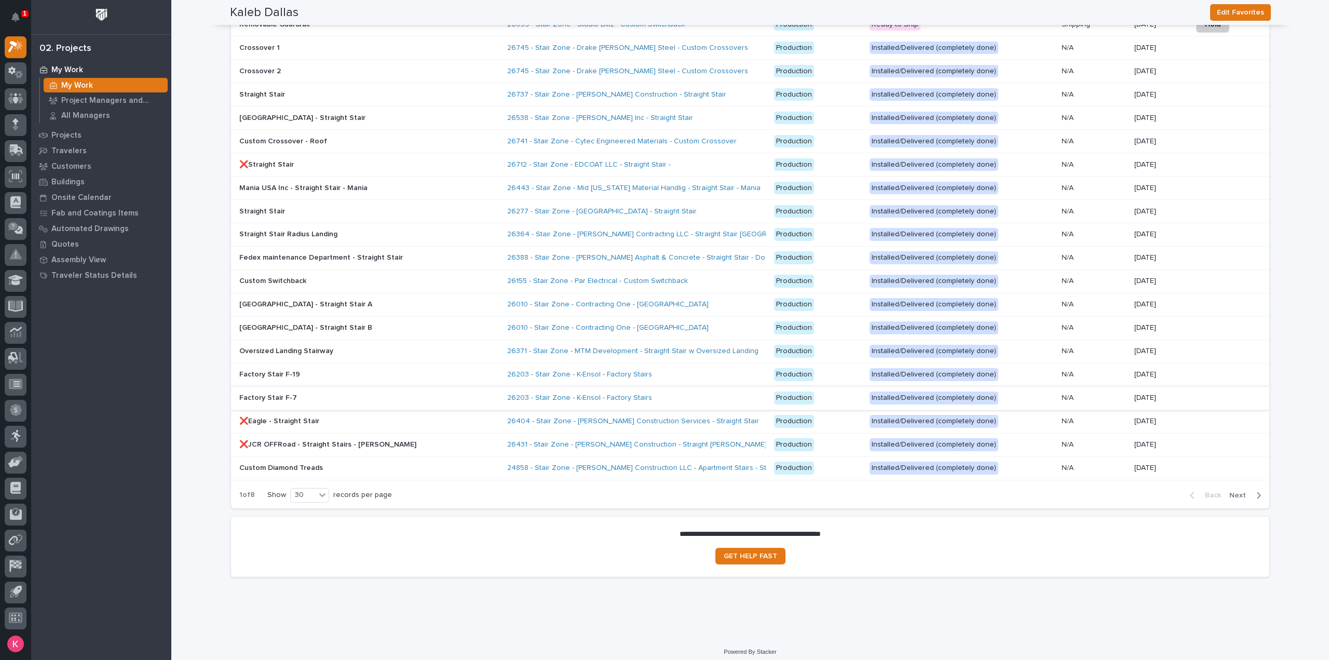
scroll to position [1087, 0]
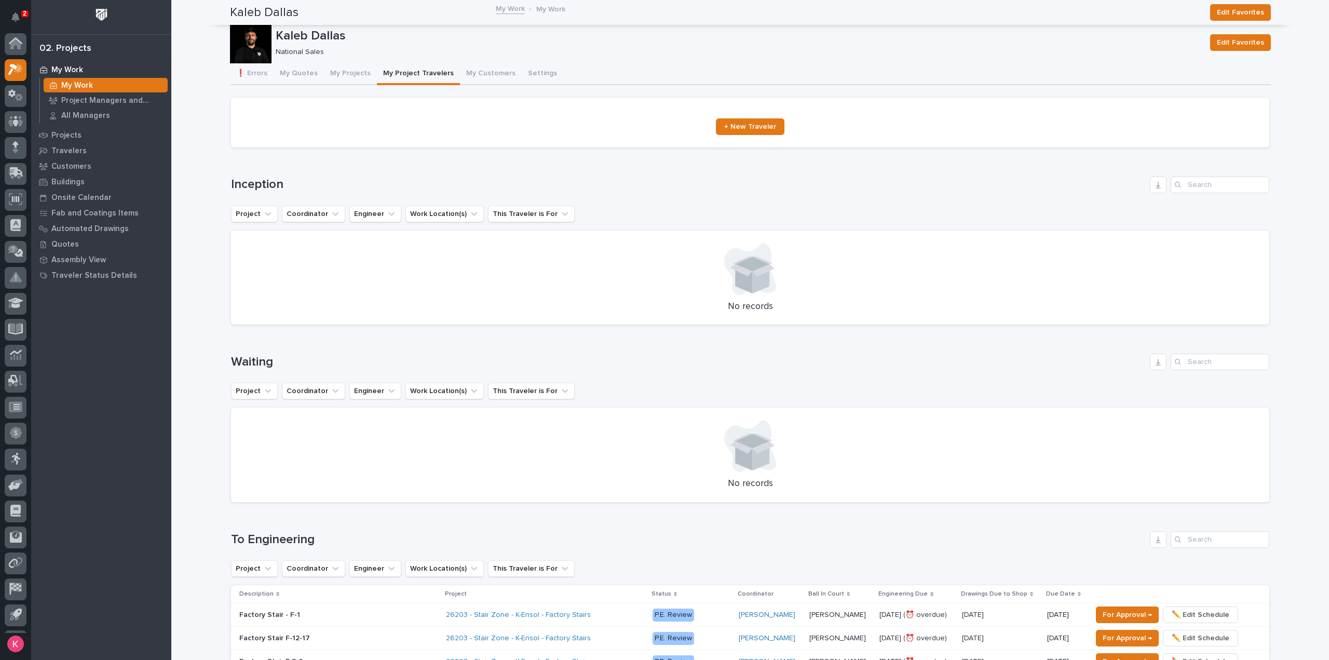
scroll to position [23, 0]
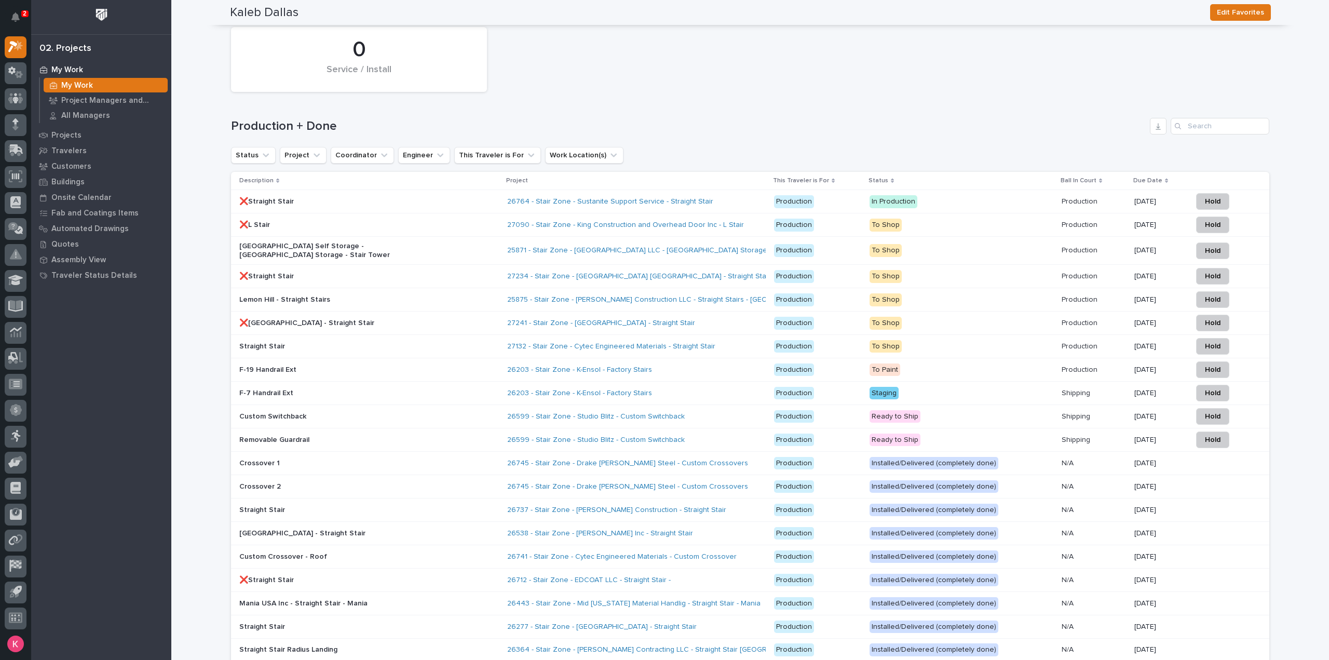
drag, startPoint x: 196, startPoint y: 267, endPoint x: 202, endPoint y: 266, distance: 6.8
click at [27, 18] on div "2 My Settings Log Out" at bounding box center [15, 330] width 31 height 660
click at [19, 17] on icon "Notifications" at bounding box center [15, 16] width 8 height 9
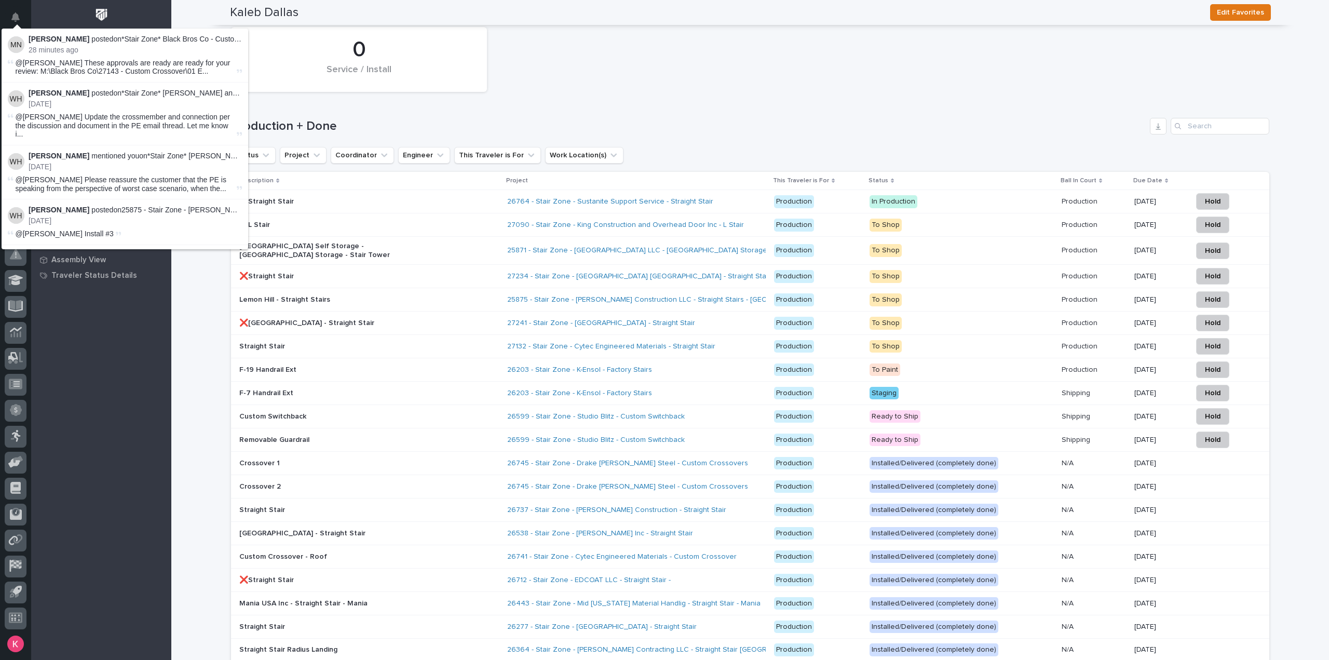
drag, startPoint x: 190, startPoint y: 35, endPoint x: 157, endPoint y: 35, distance: 33.2
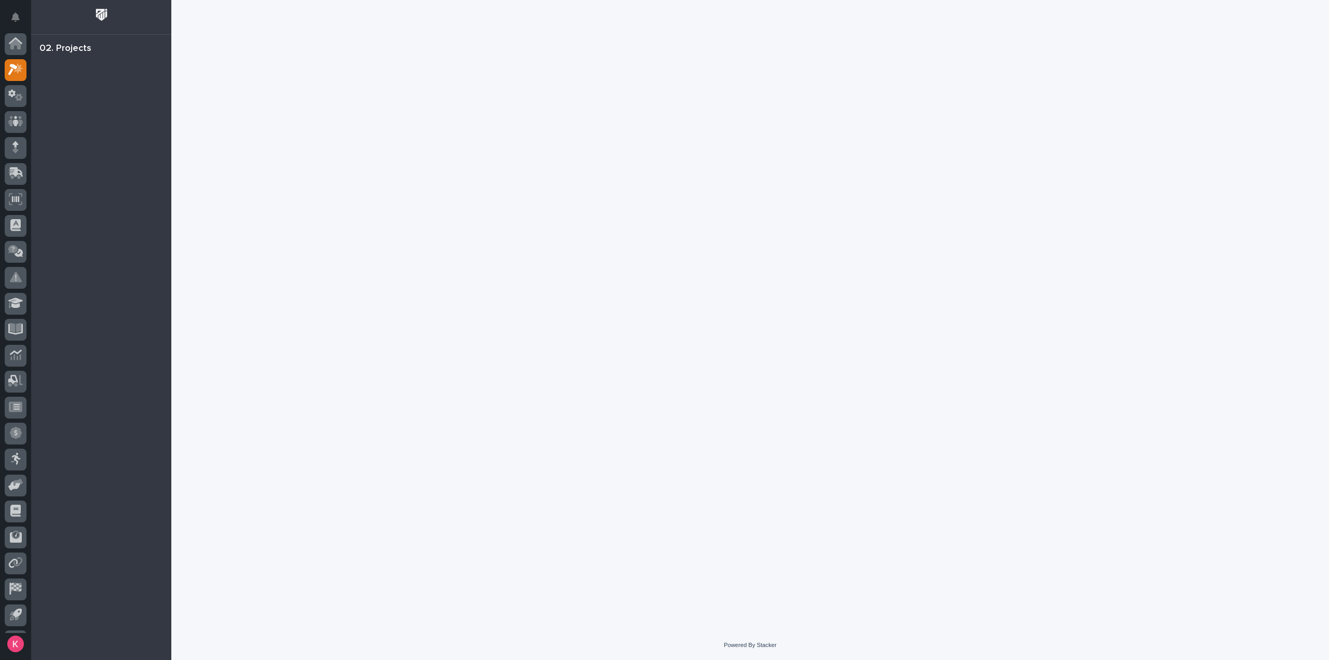
scroll to position [23, 0]
